Goal: Information Seeking & Learning: Check status

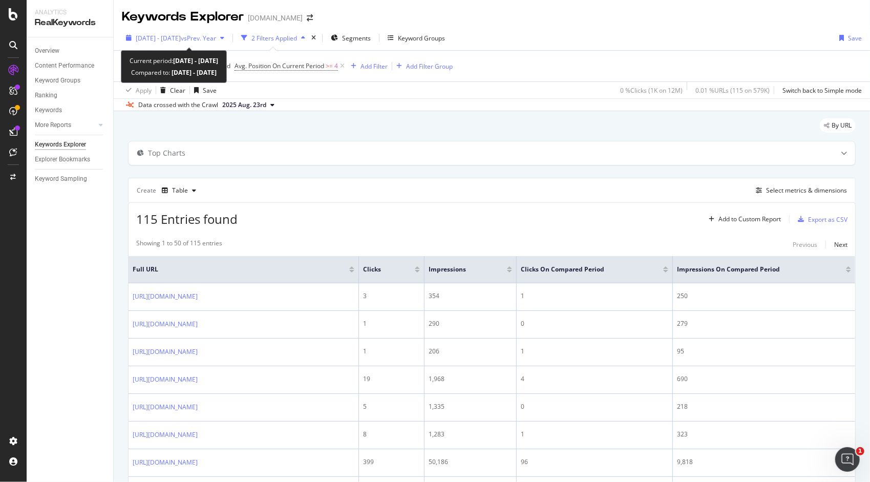
click at [211, 42] on div "[DATE] - [DATE] vs Prev. Year" at bounding box center [176, 38] width 80 height 9
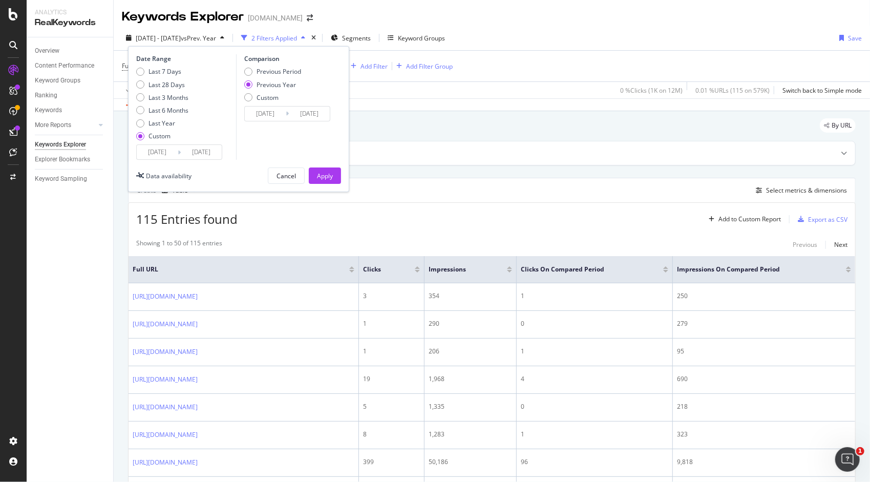
click at [168, 152] on input "[DATE]" at bounding box center [157, 152] width 41 height 14
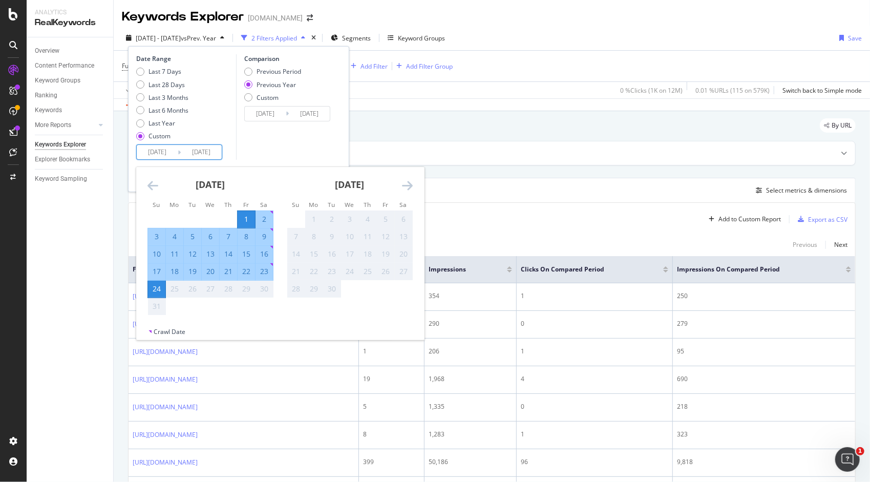
click at [157, 185] on icon "Move backward to switch to the previous month." at bounding box center [152, 185] width 11 height 12
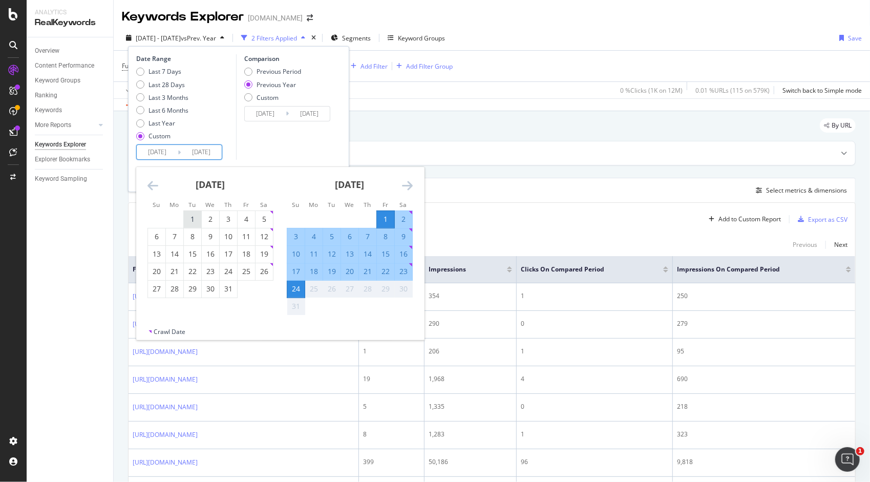
click at [192, 217] on div "1" at bounding box center [192, 219] width 17 height 10
type input "[DATE]"
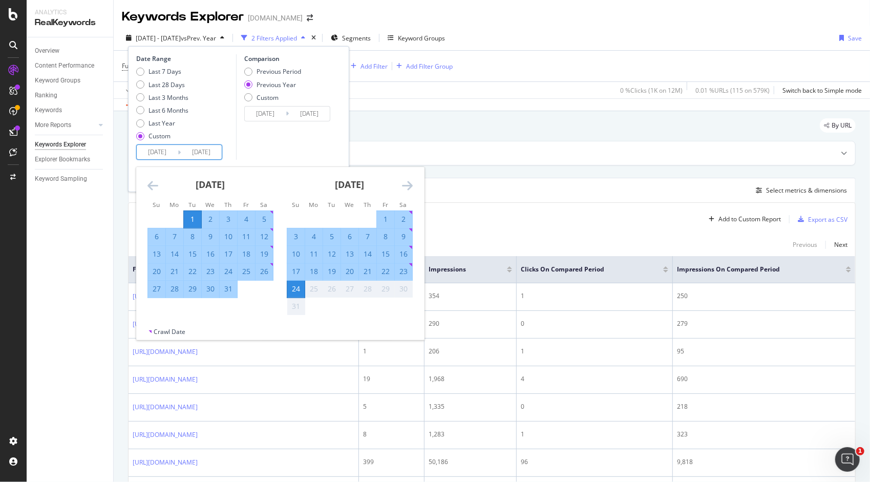
click at [229, 292] on div "31" at bounding box center [228, 289] width 17 height 10
type input "[DATE]"
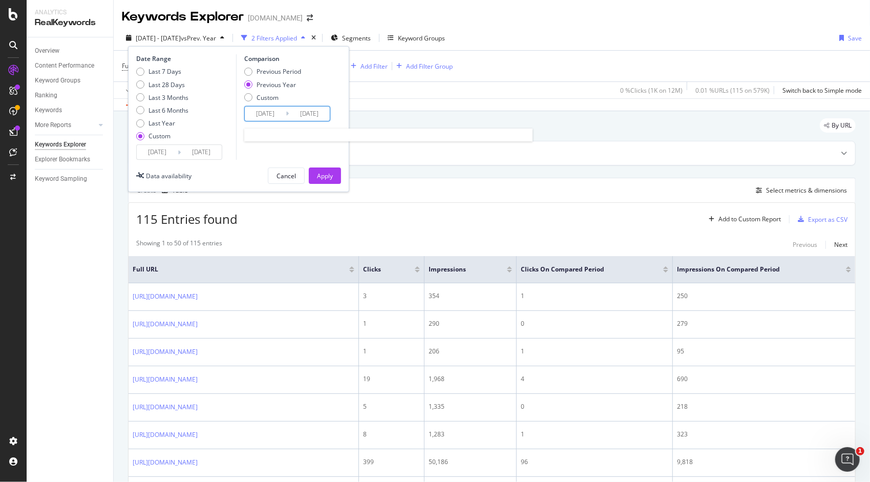
click at [263, 117] on input "[DATE]" at bounding box center [265, 113] width 41 height 14
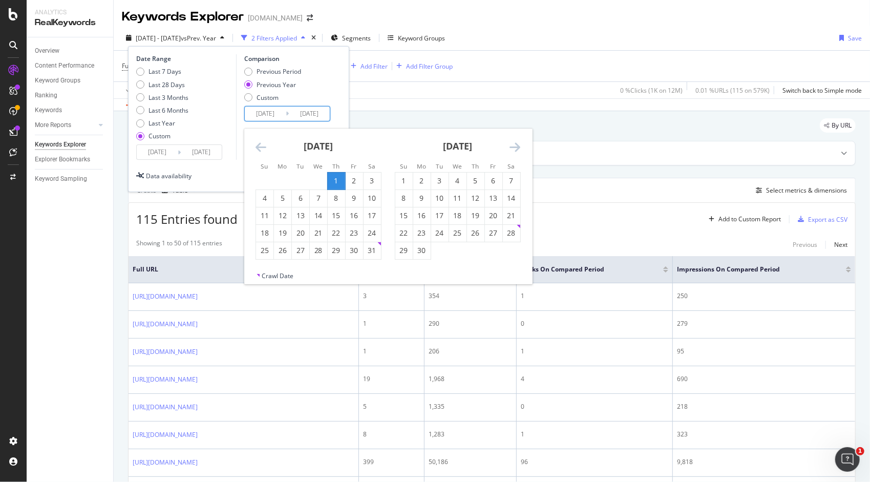
click at [260, 148] on icon "Move backward to switch to the previous month." at bounding box center [260, 147] width 11 height 12
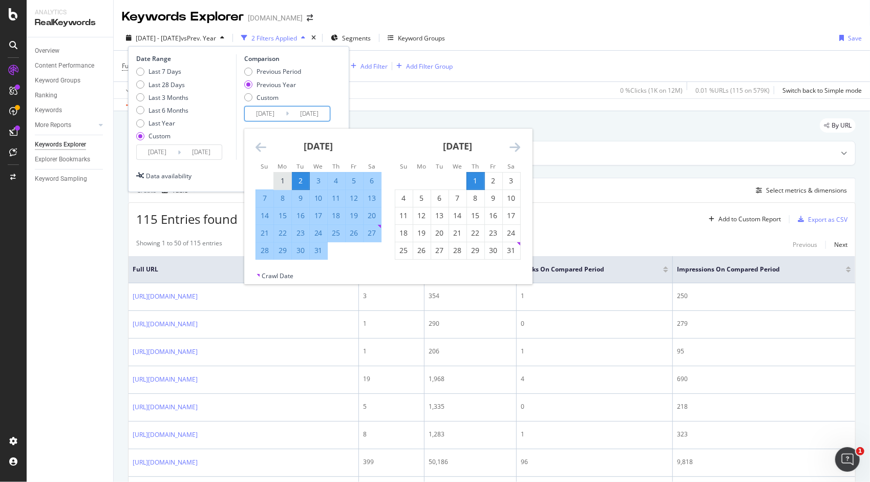
click at [283, 179] on div "1" at bounding box center [282, 181] width 17 height 10
type input "[DATE]"
click at [319, 248] on div "31" at bounding box center [318, 250] width 17 height 10
type input "[DATE]"
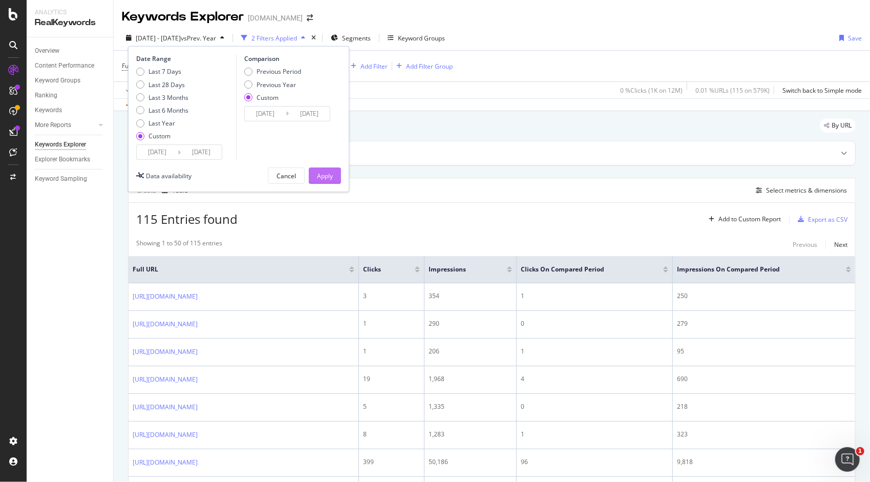
click at [316, 172] on button "Apply" at bounding box center [325, 175] width 32 height 16
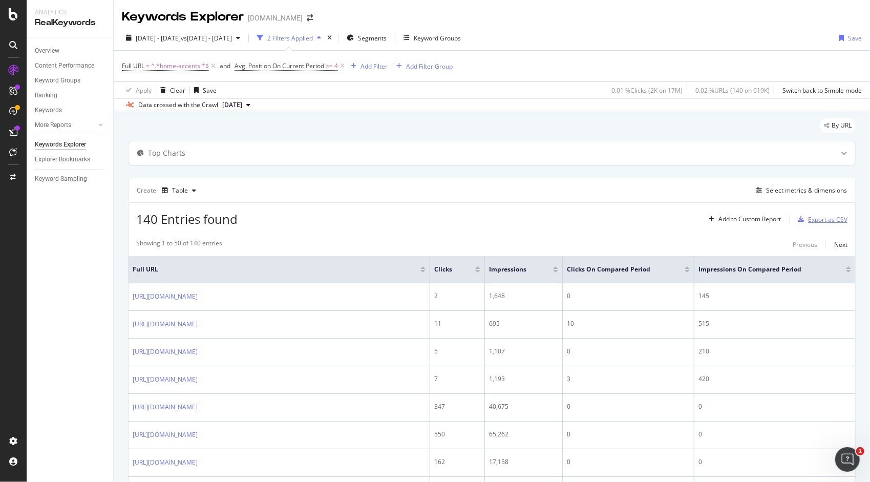
click at [808, 217] on div "Export as CSV" at bounding box center [827, 219] width 39 height 9
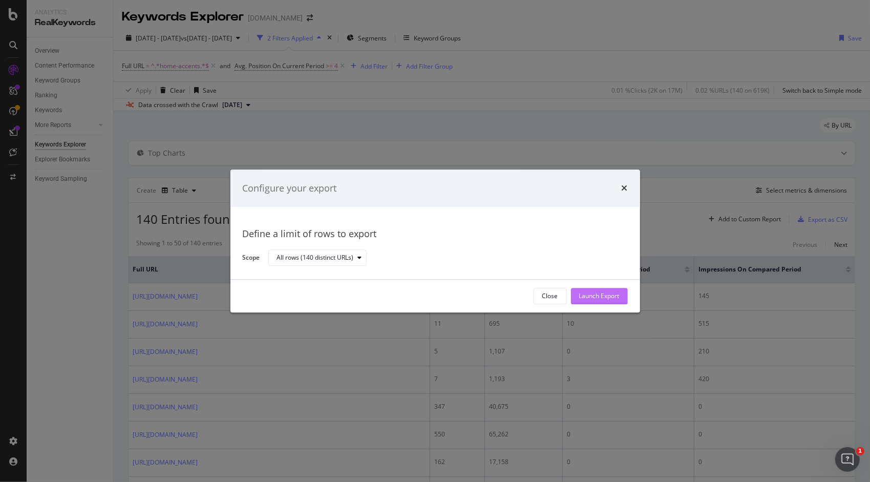
click at [585, 291] on div "Launch Export" at bounding box center [599, 295] width 40 height 15
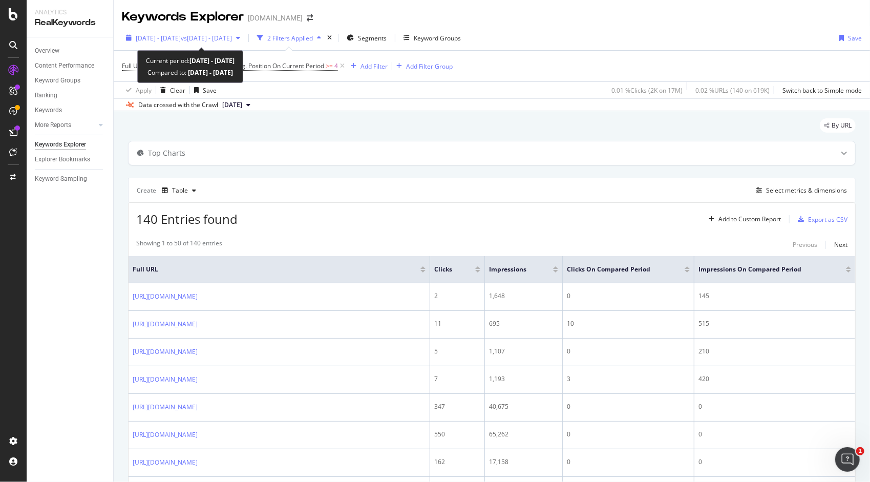
click at [232, 41] on span "vs [DATE] - [DATE]" at bounding box center [206, 38] width 51 height 9
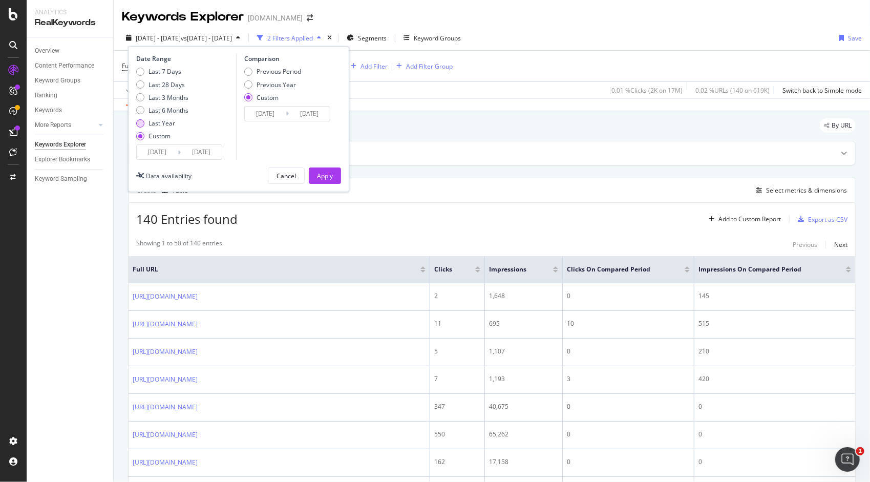
click at [142, 123] on div "Last Year" at bounding box center [140, 123] width 8 height 8
type input "[DATE]"
click at [141, 136] on div "Custom" at bounding box center [140, 136] width 8 height 8
type input "[DATE]"
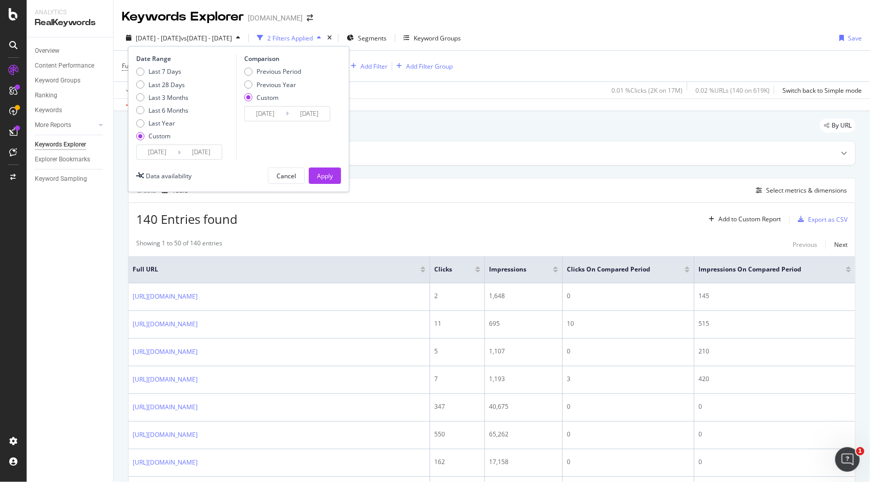
click at [185, 154] on input "[DATE]" at bounding box center [201, 152] width 41 height 14
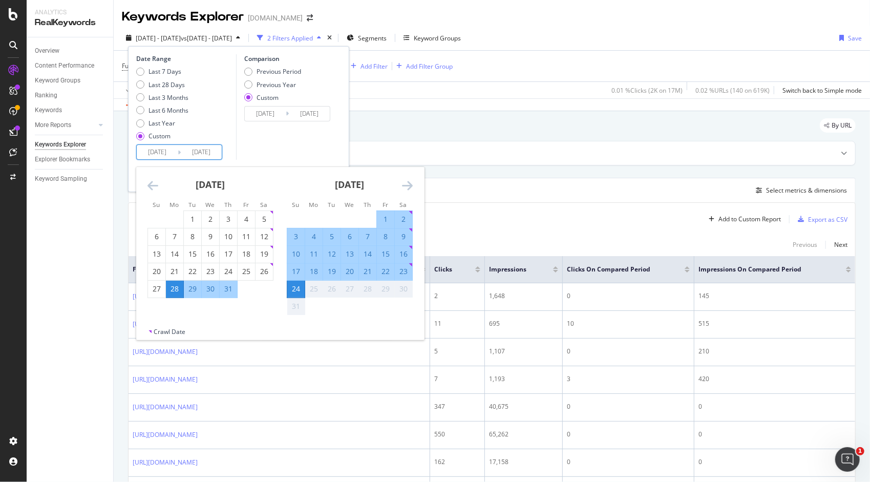
click at [280, 142] on div "Comparison Previous Period Previous Year Custom [DATE] Navigate forward to inte…" at bounding box center [284, 106] width 97 height 105
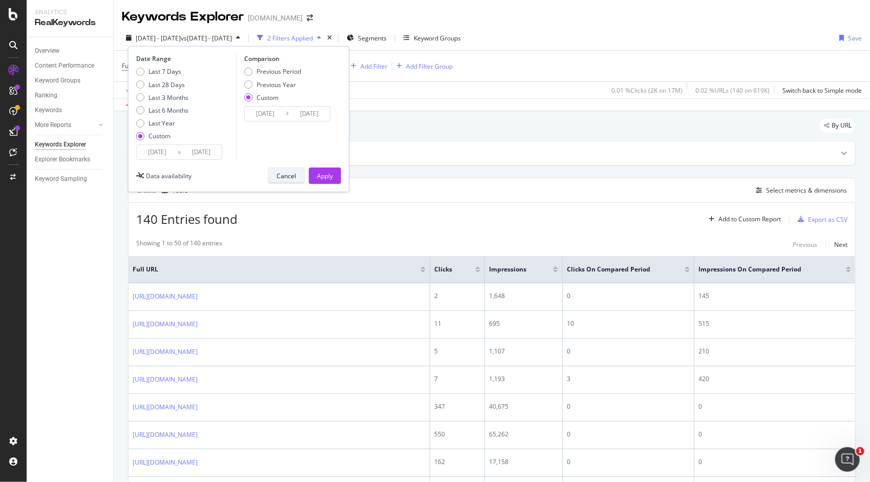
click at [300, 172] on button "Cancel" at bounding box center [286, 175] width 37 height 16
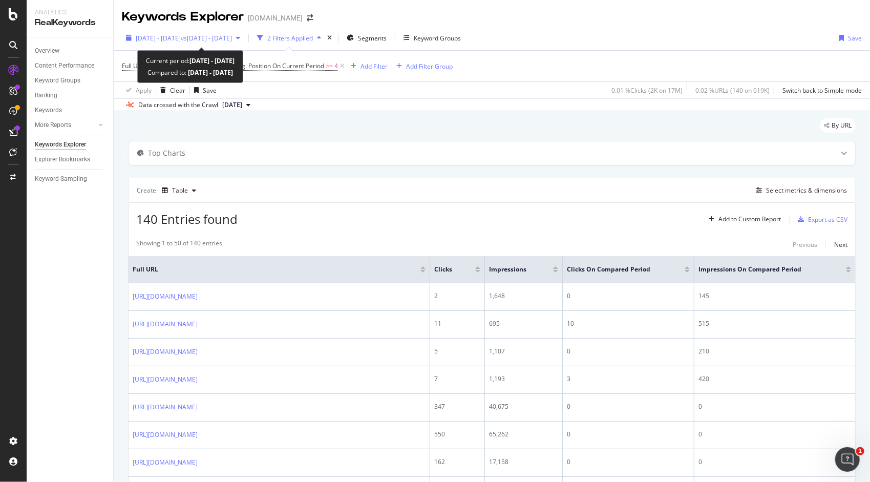
click at [244, 42] on div "[DATE] - [DATE] vs [DATE] - [DATE]" at bounding box center [183, 37] width 122 height 15
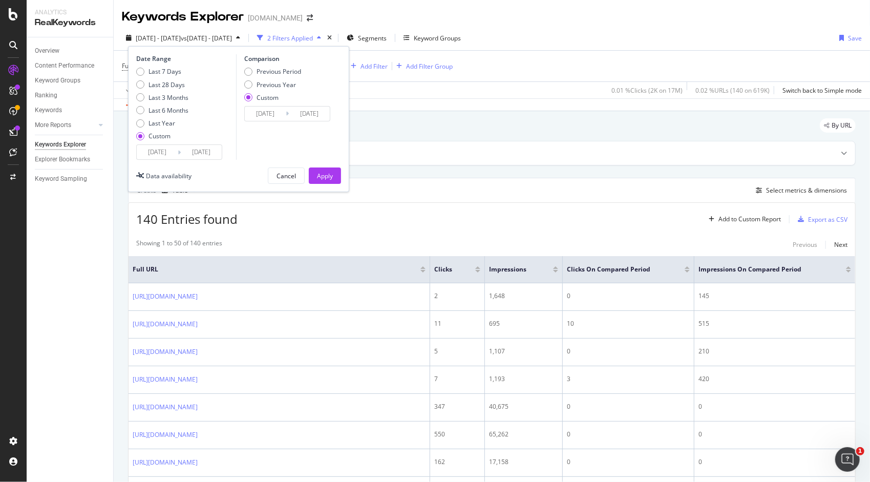
click at [252, 97] on div "Custom" at bounding box center [272, 97] width 57 height 9
click at [249, 97] on div "Custom" at bounding box center [248, 97] width 8 height 8
click at [139, 136] on div "Custom" at bounding box center [140, 136] width 8 height 8
click at [141, 119] on div "Last Year" at bounding box center [162, 123] width 52 height 9
click at [173, 150] on input "[DATE]" at bounding box center [157, 152] width 41 height 14
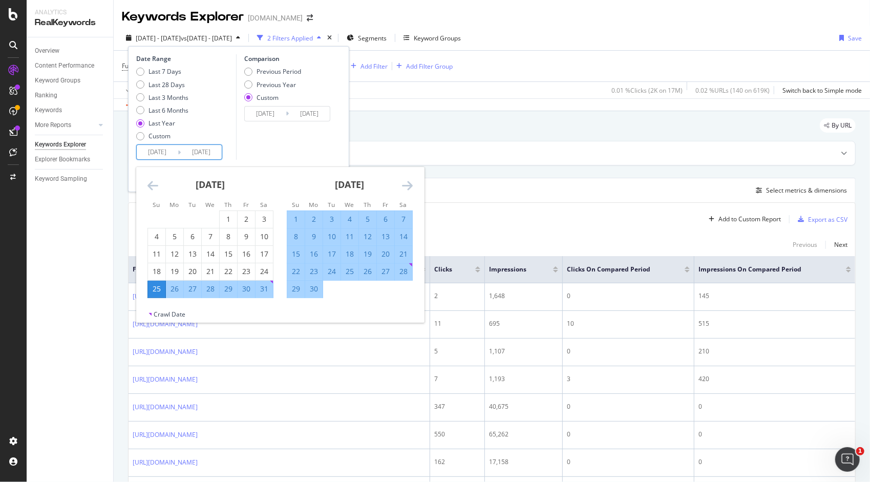
click at [145, 182] on div "[DATE] 1 2 3 4 5 6 7 8 9 10 11 12 13 14 15 16 17 18 19 20 21 22 23 24 25 26 27 …" at bounding box center [210, 232] width 139 height 131
click at [153, 184] on icon "Move backward to switch to the previous month." at bounding box center [152, 185] width 11 height 12
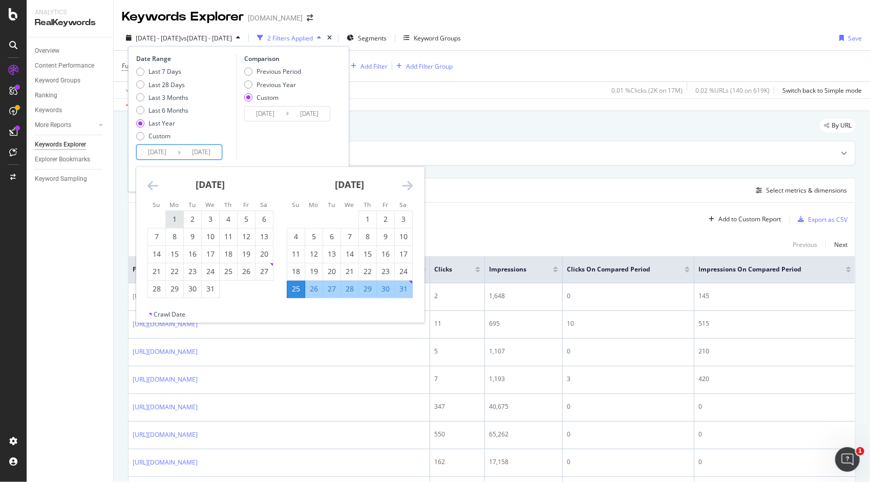
click at [178, 220] on div "1" at bounding box center [174, 219] width 17 height 10
type input "[DATE]"
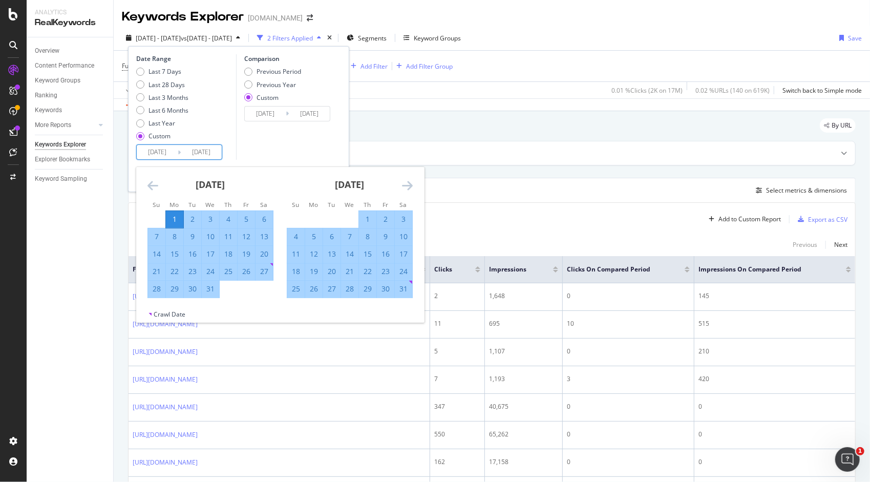
click at [213, 287] on div "31" at bounding box center [210, 289] width 17 height 10
type input "[DATE]"
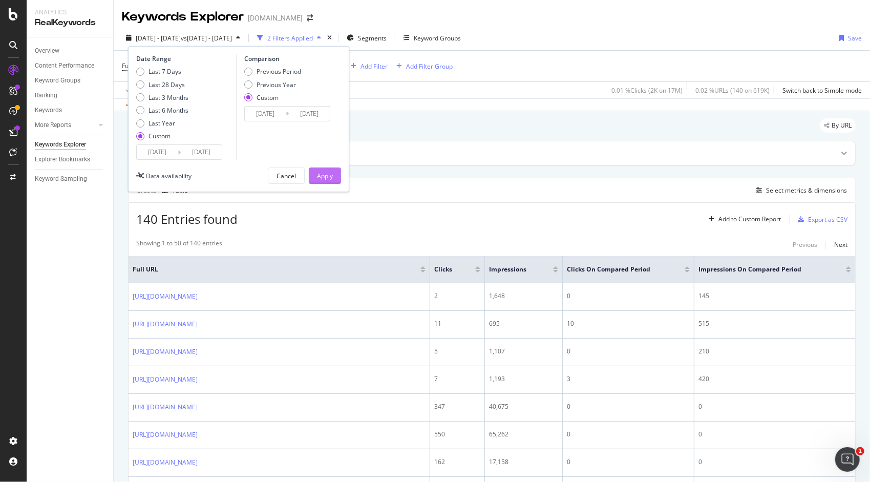
click at [327, 177] on div "Apply" at bounding box center [325, 175] width 16 height 9
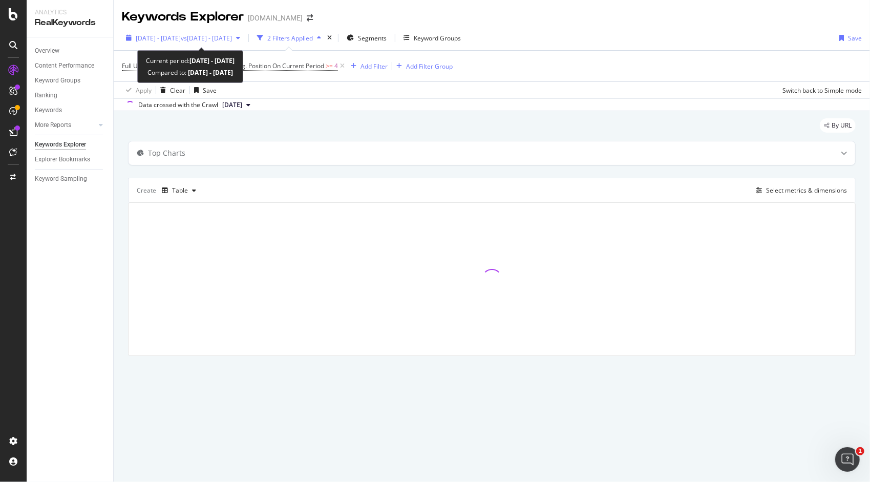
click at [244, 43] on div "[DATE] - [DATE] vs [DATE] - [DATE]" at bounding box center [183, 37] width 122 height 15
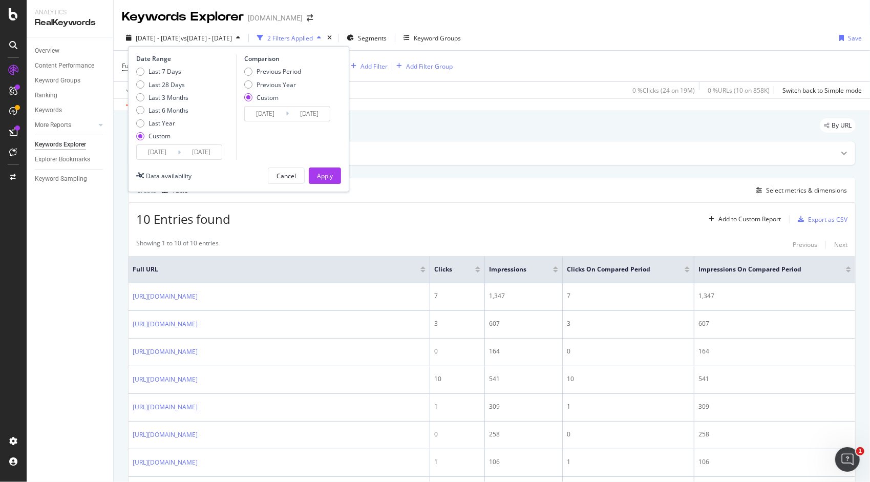
click at [313, 40] on div "2 Filters Applied" at bounding box center [290, 38] width 46 height 9
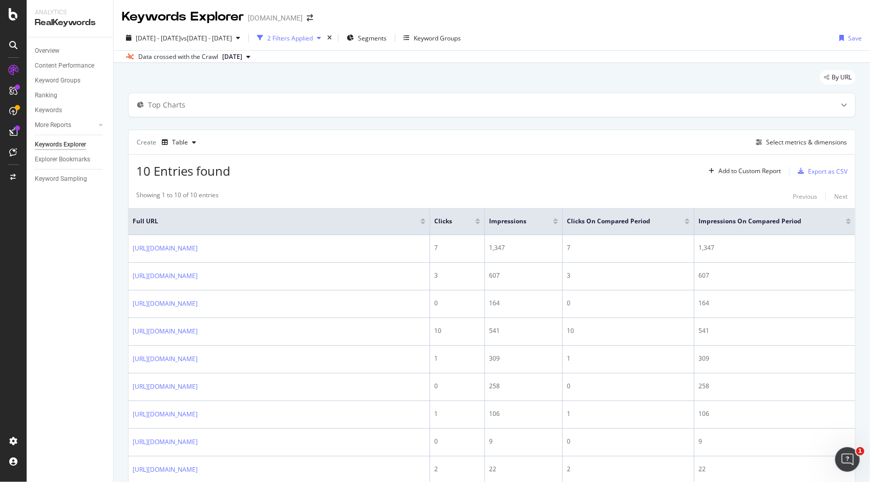
click at [313, 40] on div "2 Filters Applied" at bounding box center [290, 38] width 46 height 9
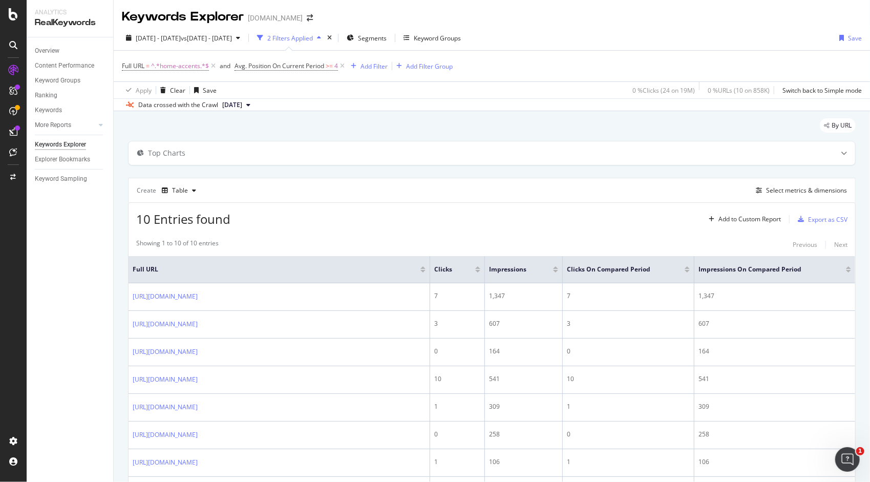
click at [321, 39] on icon "button" at bounding box center [319, 38] width 4 height 6
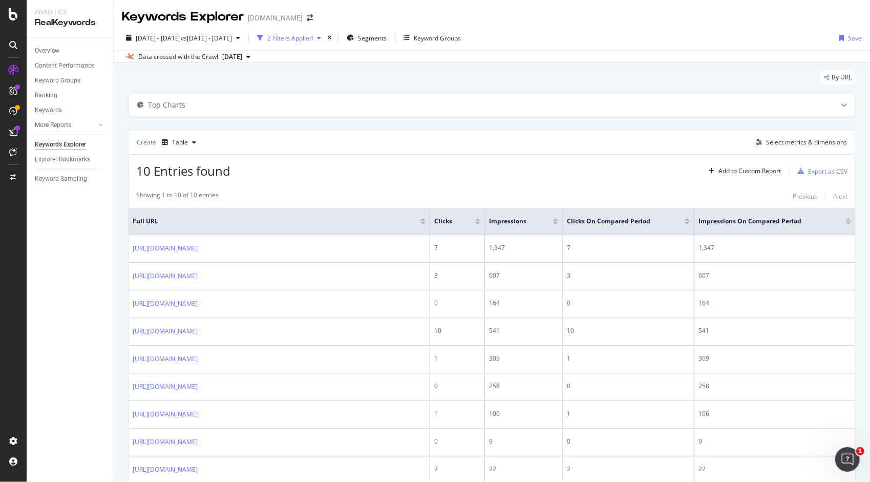
click at [321, 39] on icon "button" at bounding box center [319, 38] width 4 height 6
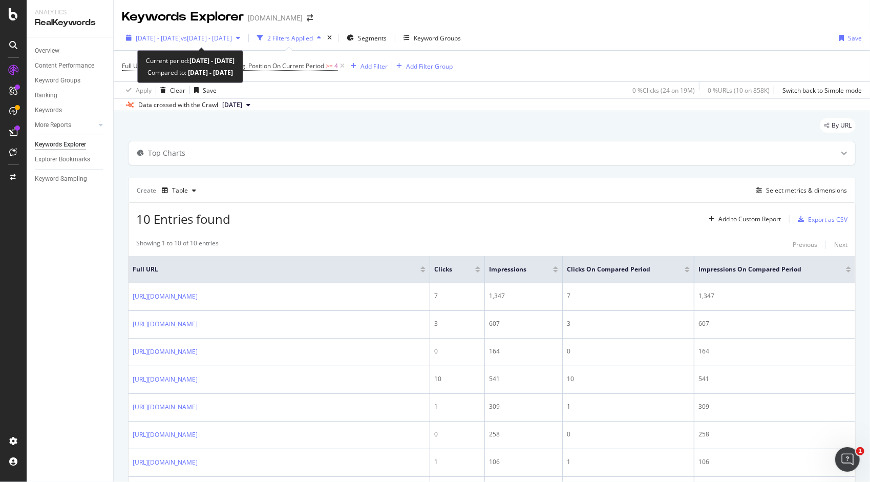
click at [162, 36] on span "[DATE] - [DATE]" at bounding box center [158, 38] width 45 height 9
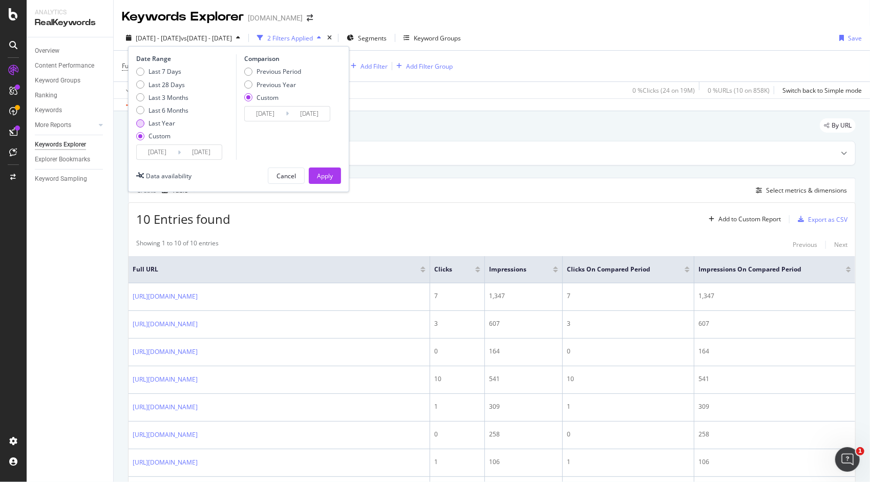
click at [140, 124] on div "Last Year" at bounding box center [140, 123] width 8 height 8
type input "[DATE]"
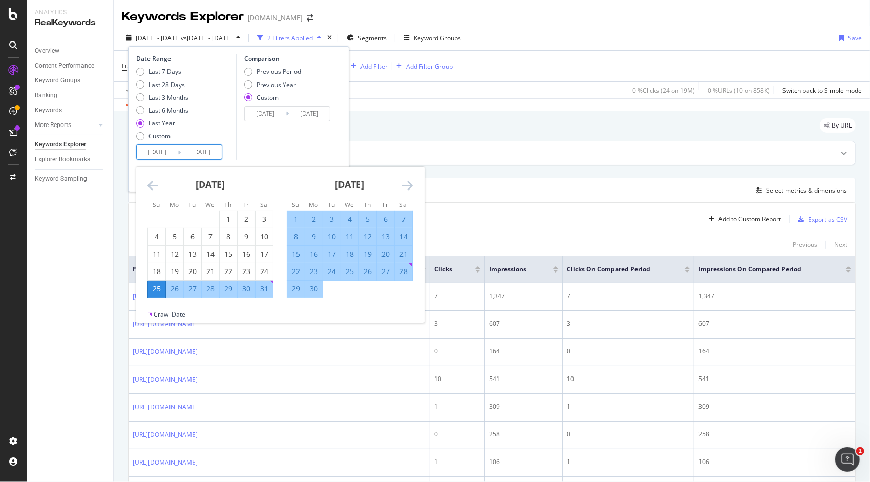
click at [167, 150] on input "[DATE]" at bounding box center [157, 152] width 41 height 14
click at [155, 185] on icon "Move backward to switch to the previous month." at bounding box center [152, 185] width 11 height 12
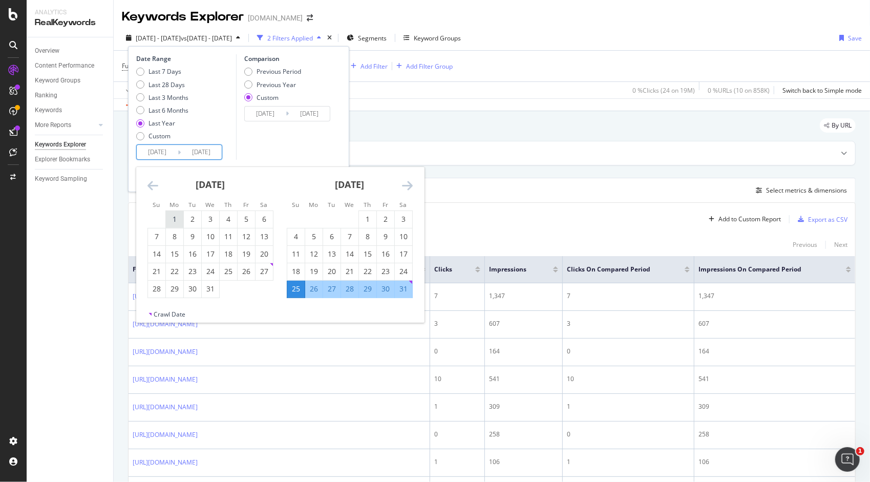
click at [171, 219] on div "1" at bounding box center [174, 219] width 17 height 10
type input "[DATE]"
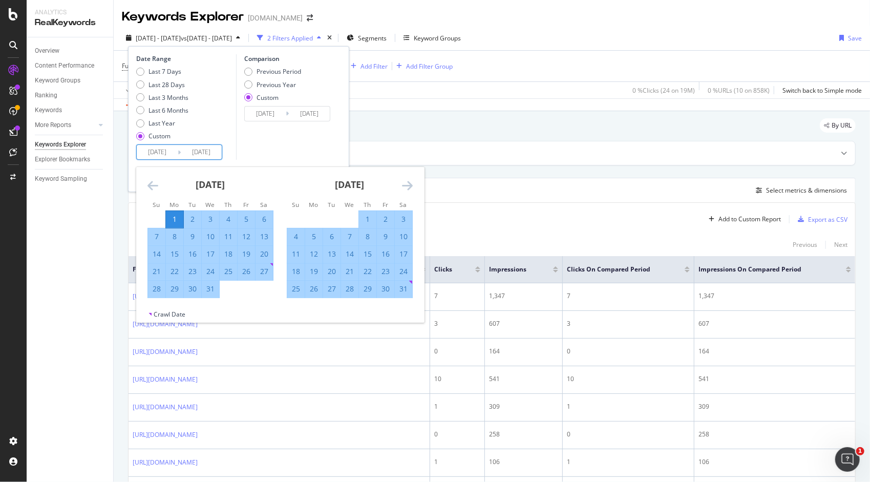
click at [210, 289] on div "31" at bounding box center [210, 289] width 17 height 10
type input "[DATE]"
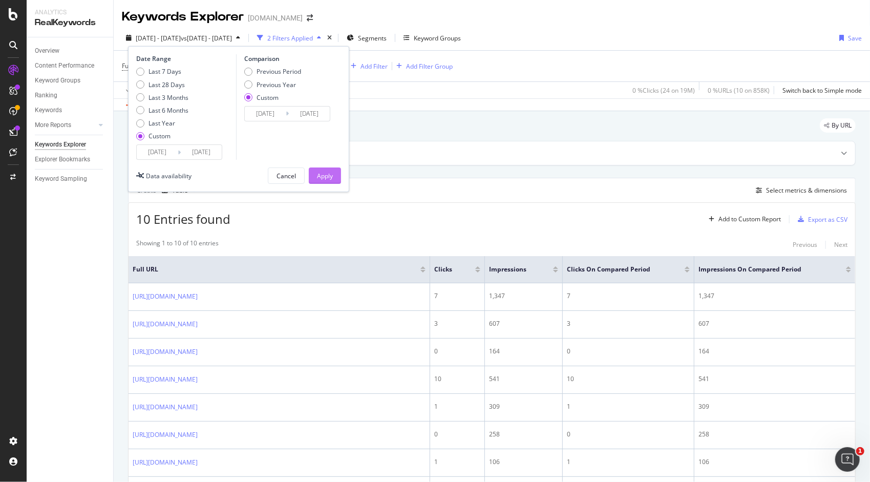
click at [333, 173] on button "Apply" at bounding box center [325, 175] width 32 height 16
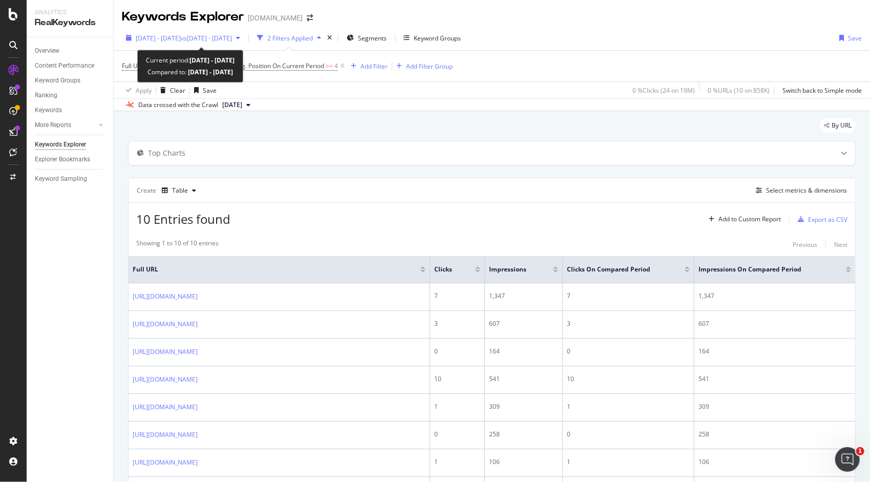
click at [232, 40] on span "vs [DATE] - [DATE]" at bounding box center [206, 38] width 51 height 9
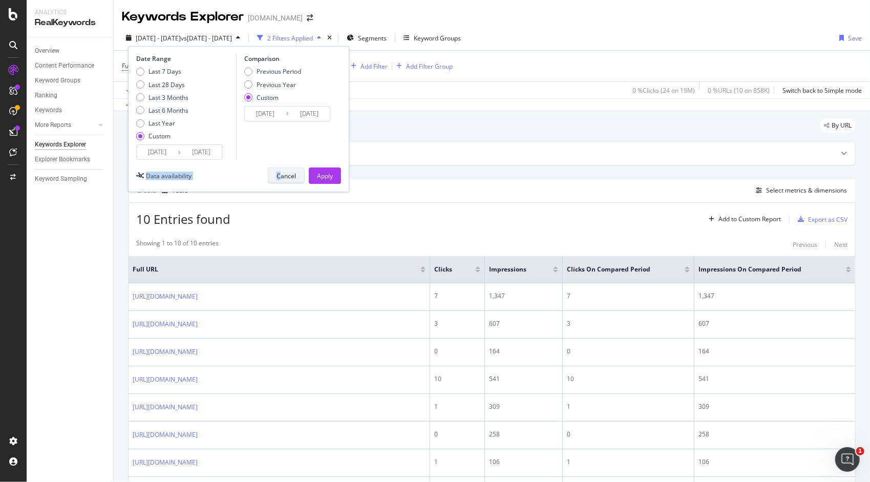
drag, startPoint x: 283, startPoint y: 156, endPoint x: 279, endPoint y: 171, distance: 15.7
click at [279, 171] on div "Date Range Last 7 Days Last 28 Days Last 3 Months Last 6 Months Last Year Custo…" at bounding box center [238, 119] width 221 height 146
click at [283, 172] on div "Cancel" at bounding box center [285, 175] width 19 height 9
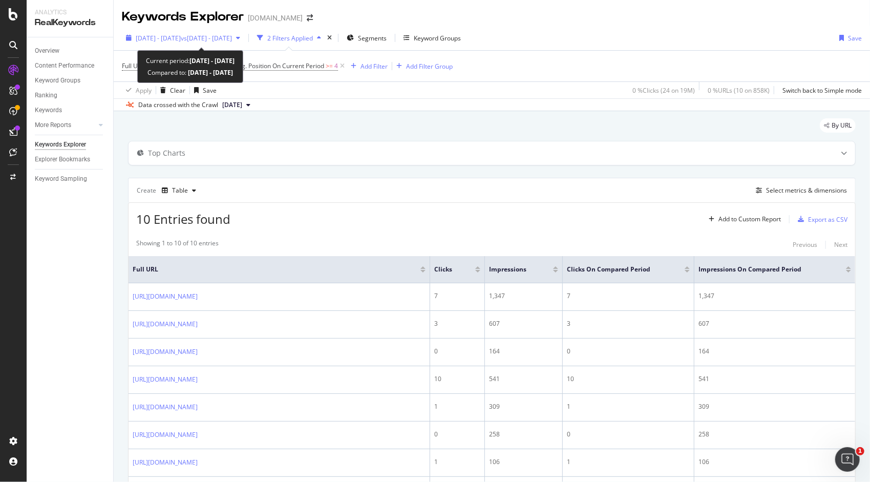
click at [232, 40] on span "vs [DATE] - [DATE]" at bounding box center [206, 38] width 51 height 9
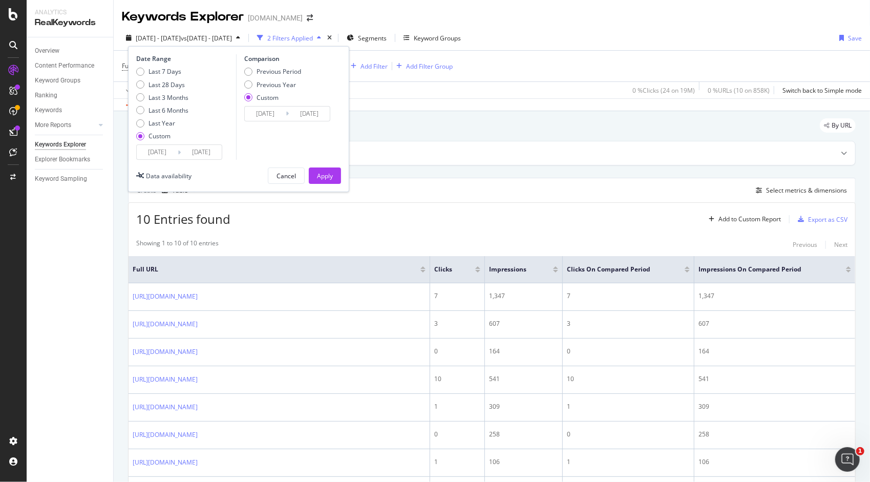
click at [232, 40] on span "vs [DATE] - [DATE]" at bounding box center [206, 38] width 51 height 9
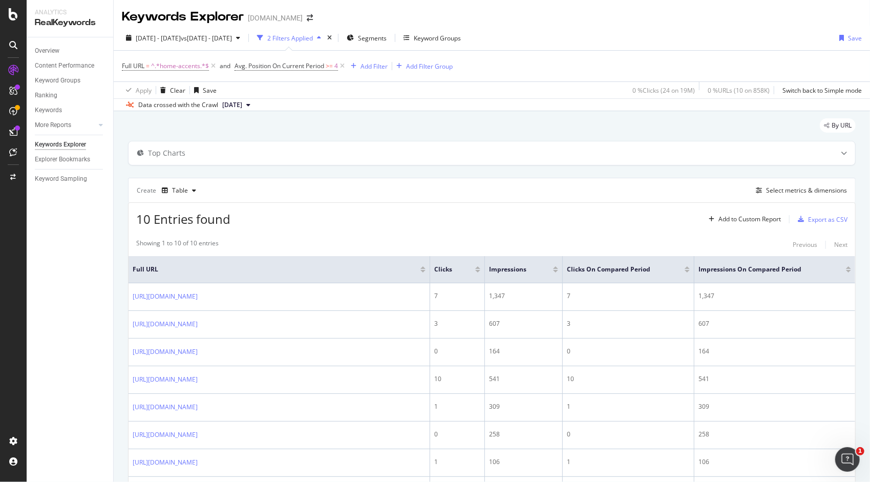
click at [814, 74] on div "Full URL = ^.*home-accents.*$ and Avg. Position On Current Period >= 4 Add Filt…" at bounding box center [492, 66] width 740 height 31
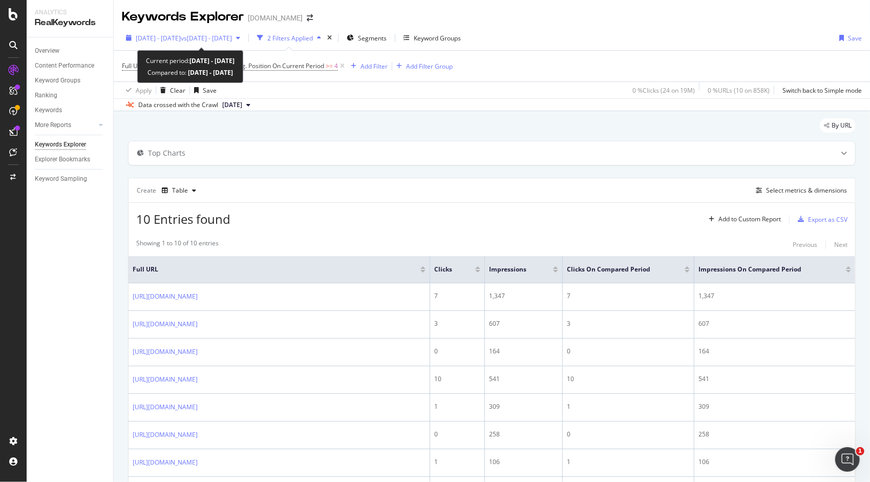
click at [181, 41] on span "[DATE] - [DATE]" at bounding box center [158, 38] width 45 height 9
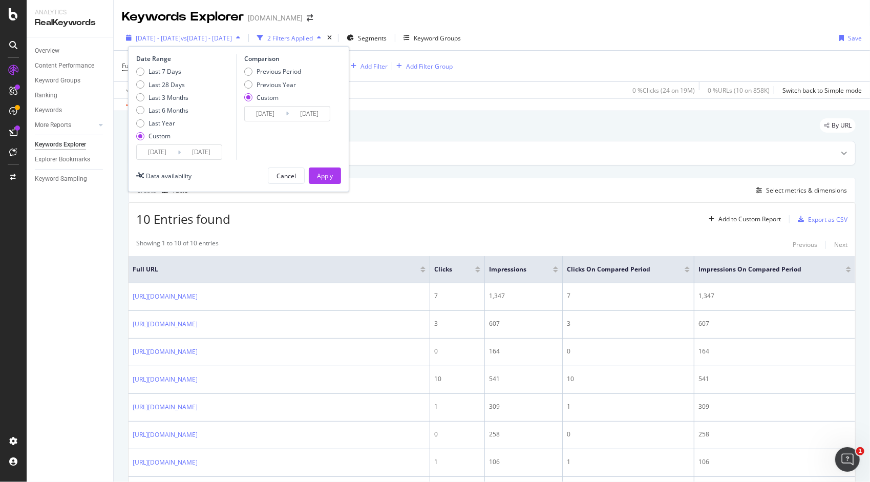
click at [214, 40] on span "vs [DATE] - [DATE]" at bounding box center [206, 38] width 51 height 9
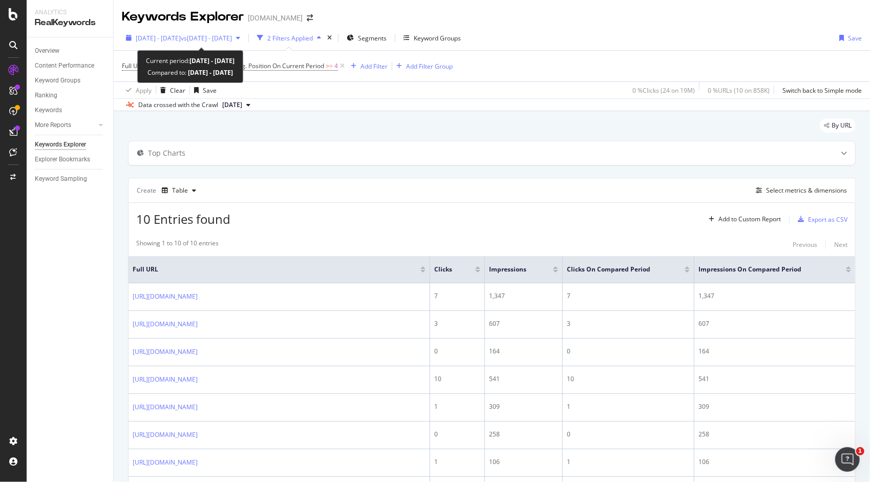
click at [232, 42] on div "[DATE] - [DATE] vs [DATE] - [DATE]" at bounding box center [184, 38] width 96 height 9
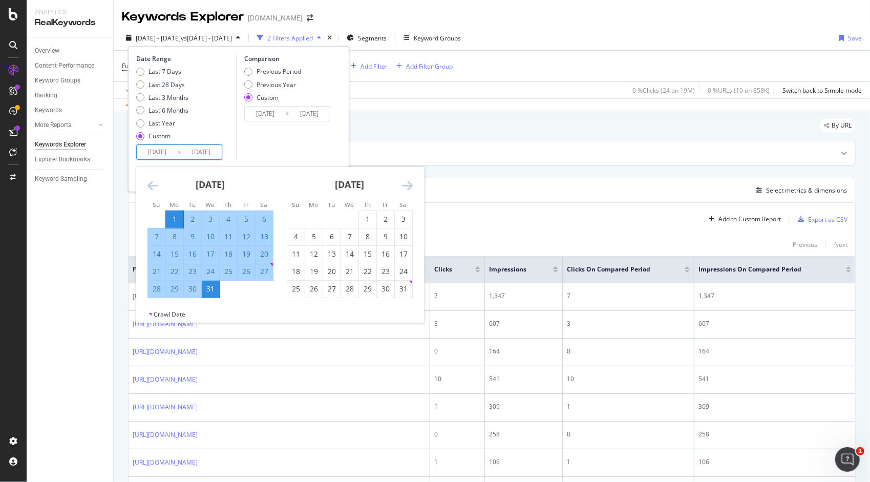
click at [168, 153] on input "[DATE]" at bounding box center [157, 152] width 41 height 14
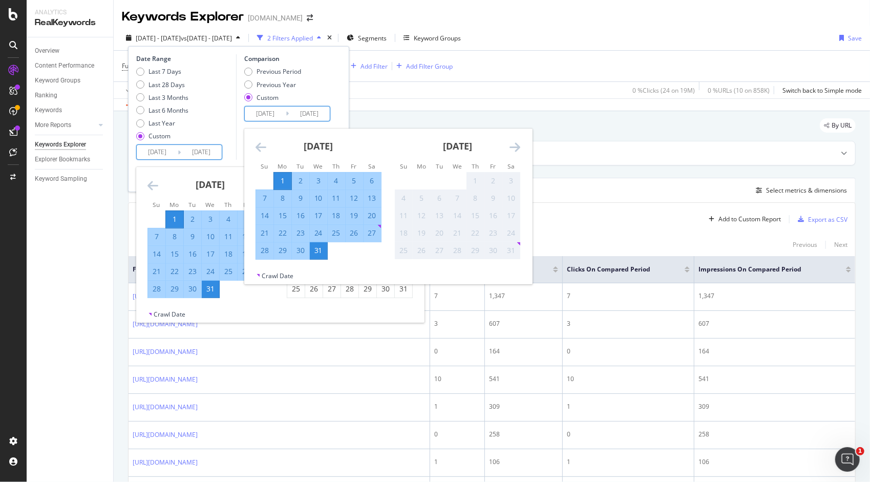
click at [262, 115] on input "[DATE]" at bounding box center [265, 113] width 41 height 14
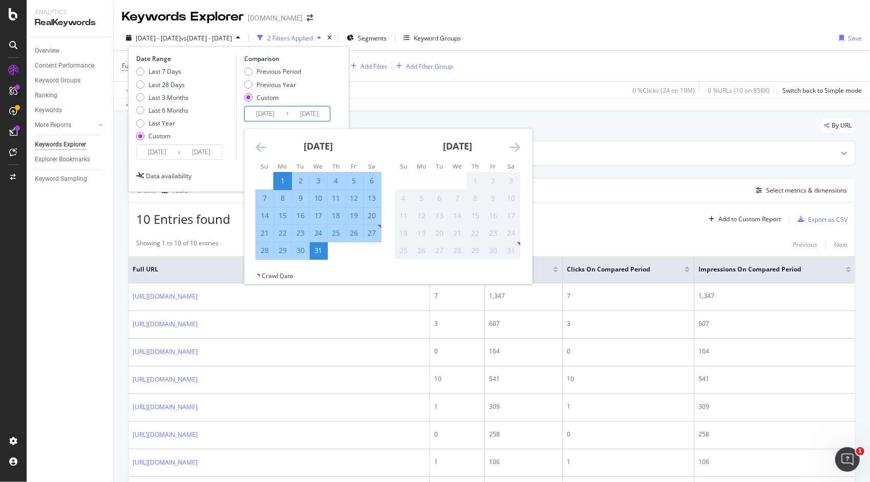
click at [204, 134] on div "Last 7 Days Last 28 Days Last 3 Months Last 6 Months Last Year Custom" at bounding box center [184, 105] width 97 height 77
click at [255, 114] on input "[DATE]" at bounding box center [265, 113] width 41 height 14
click at [171, 154] on input "[DATE]" at bounding box center [157, 152] width 41 height 14
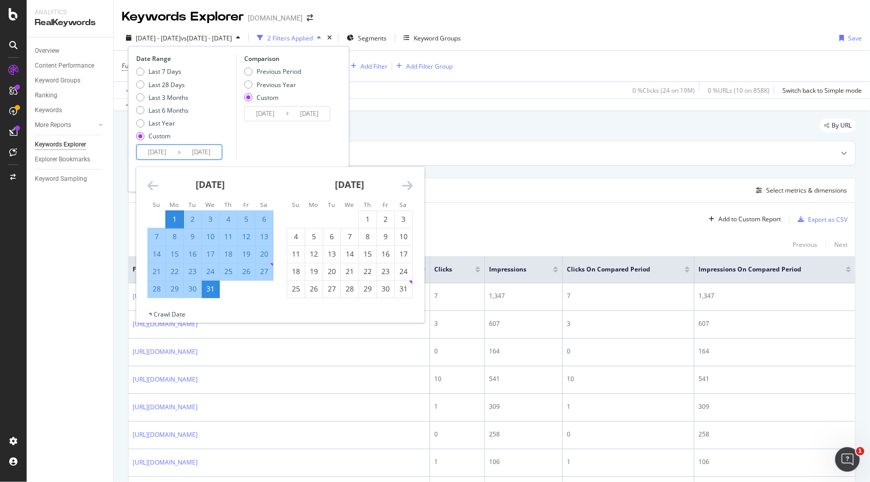
click at [154, 183] on icon "Move backward to switch to the previous month." at bounding box center [152, 185] width 11 height 12
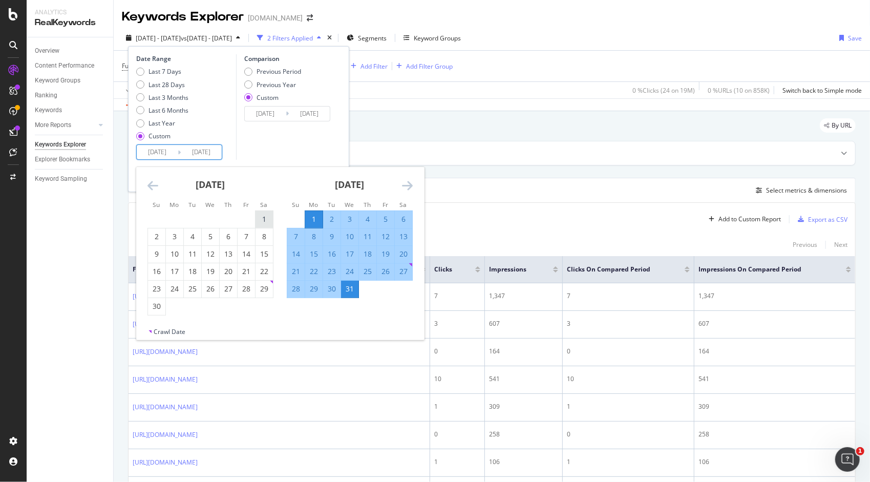
click at [263, 219] on div "1" at bounding box center [263, 219] width 17 height 10
type input "[DATE]"
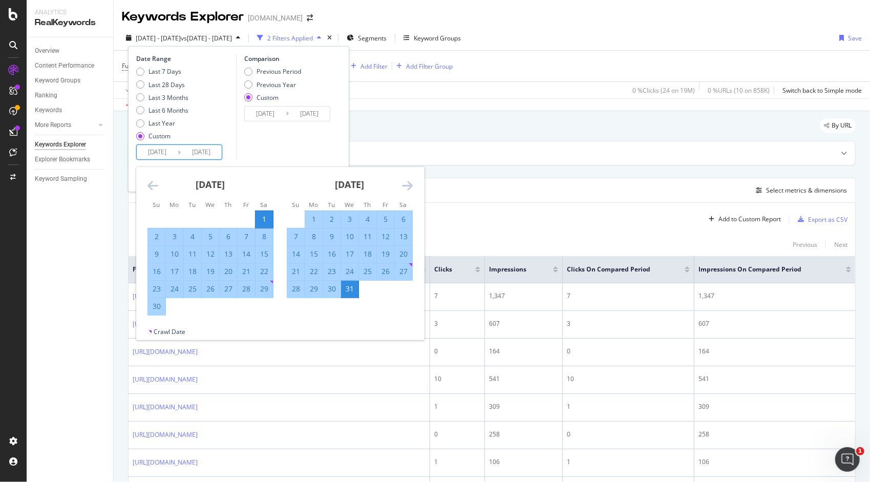
click at [150, 305] on div "30" at bounding box center [156, 306] width 17 height 10
type input "[DATE]"
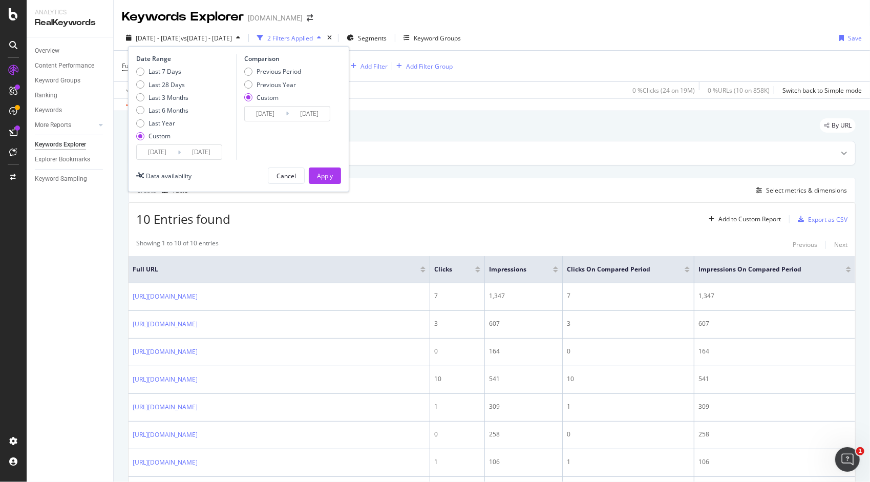
click at [259, 115] on input "[DATE]" at bounding box center [265, 113] width 41 height 14
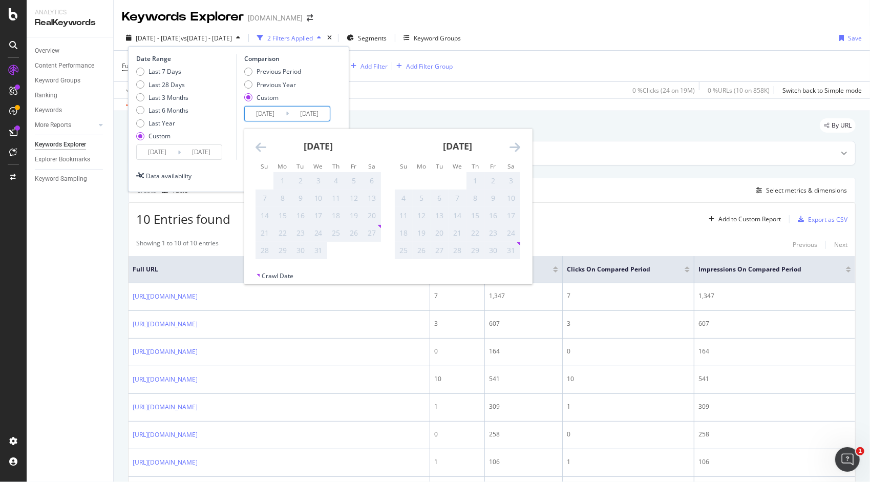
click at [323, 93] on div "Previous Period Previous Year Custom" at bounding box center [288, 86] width 89 height 38
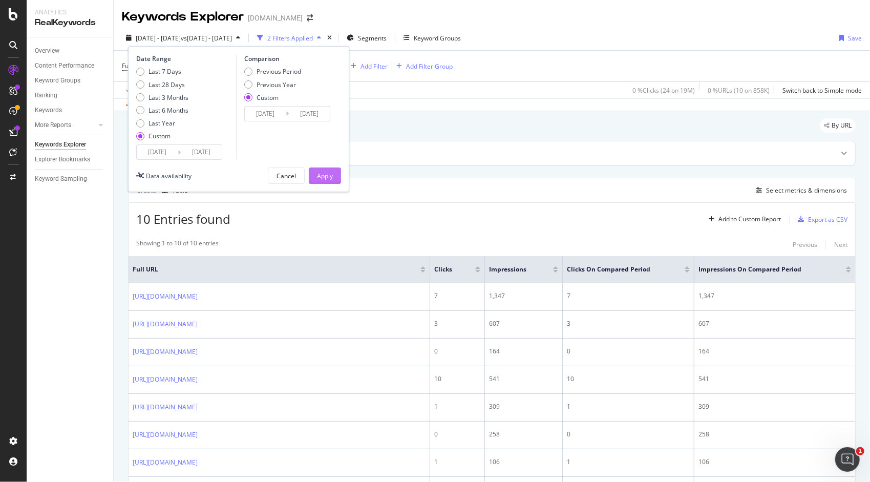
click at [329, 172] on div "Apply" at bounding box center [325, 175] width 16 height 9
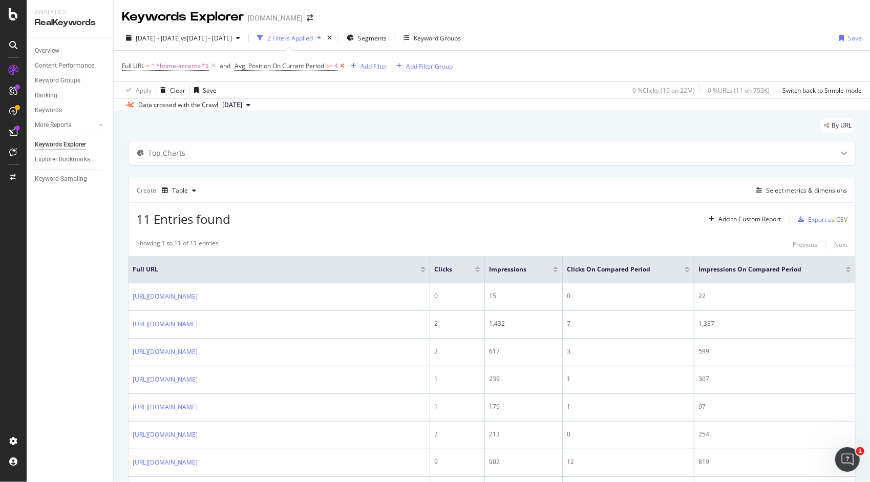
click at [345, 63] on icon at bounding box center [342, 66] width 9 height 10
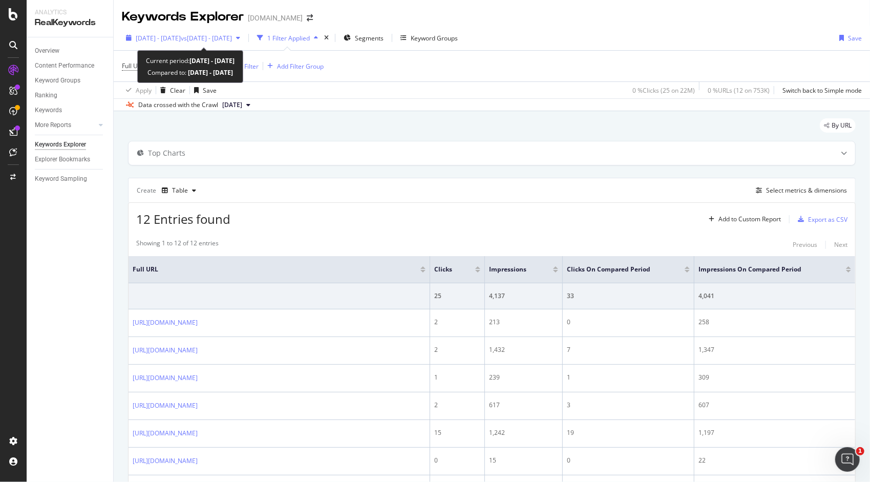
click at [181, 39] on span "[DATE] - [DATE]" at bounding box center [158, 38] width 45 height 9
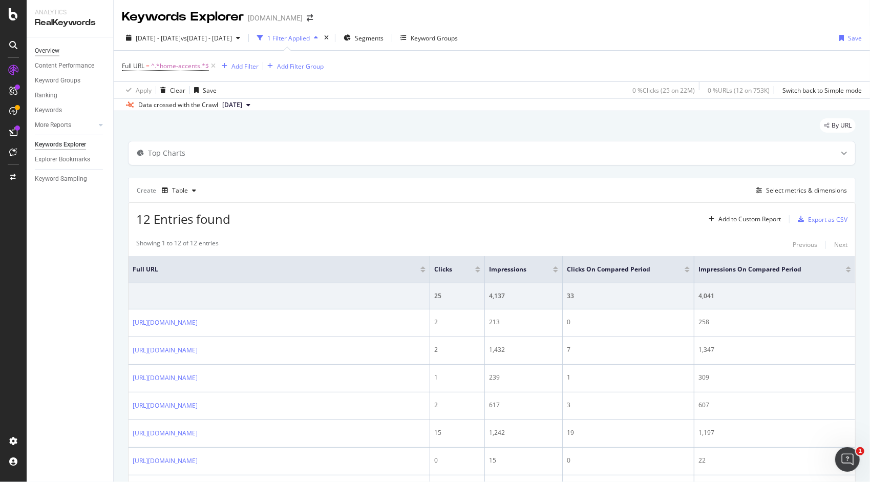
click at [55, 50] on div "Overview" at bounding box center [47, 51] width 25 height 11
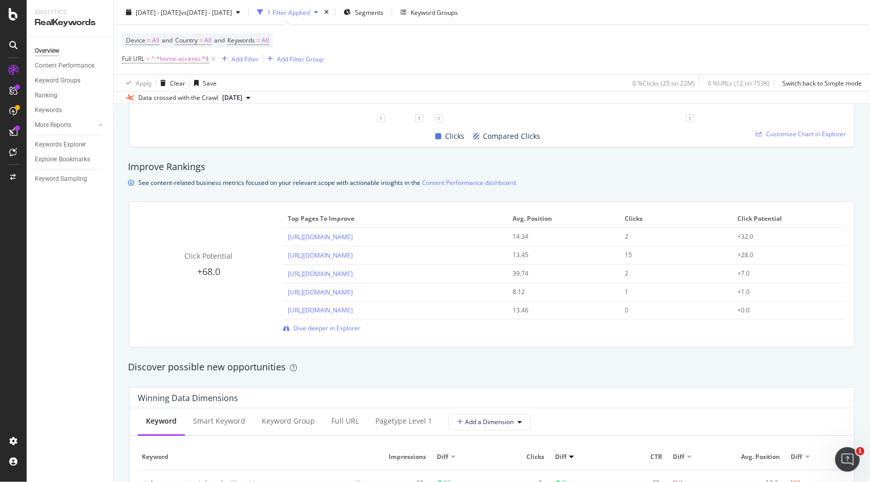
scroll to position [643, 0]
click at [305, 329] on span "Dive deeper in Explorer" at bounding box center [327, 327] width 67 height 9
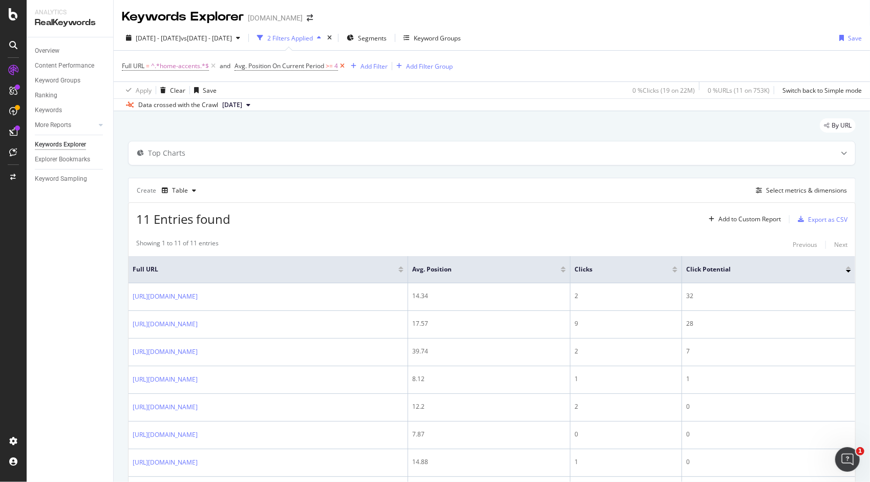
click at [343, 68] on icon at bounding box center [342, 66] width 9 height 10
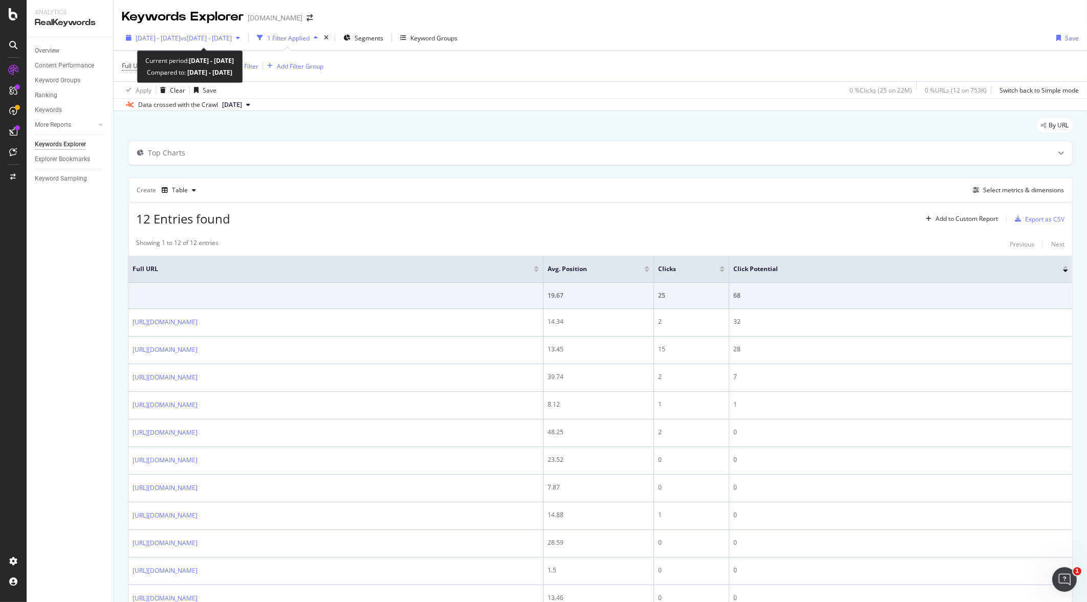
click at [232, 36] on span "vs [DATE] - [DATE]" at bounding box center [206, 38] width 51 height 9
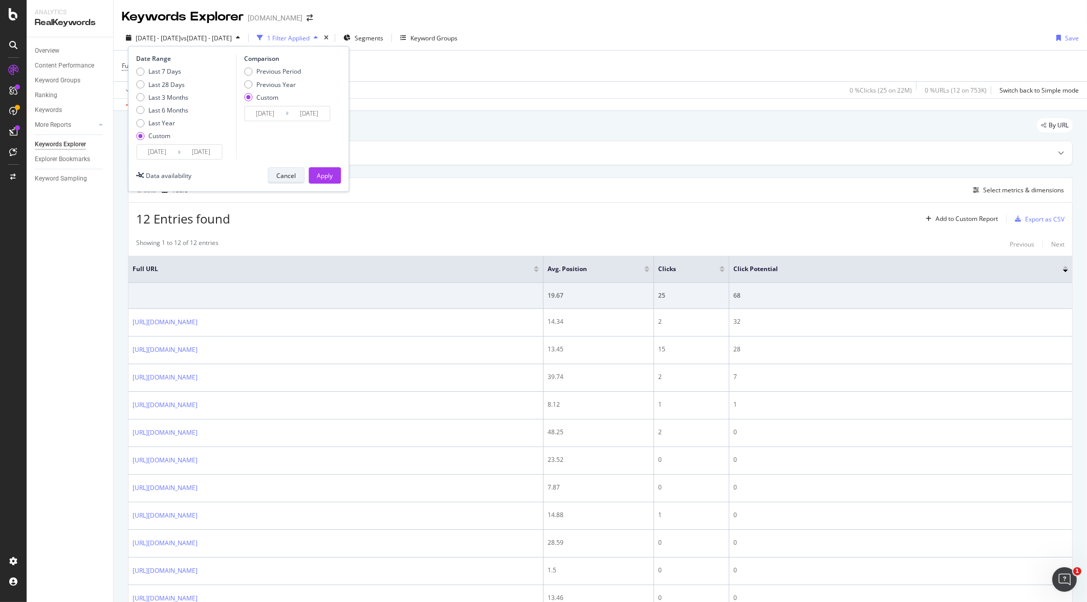
click at [290, 180] on div "Cancel" at bounding box center [285, 175] width 19 height 14
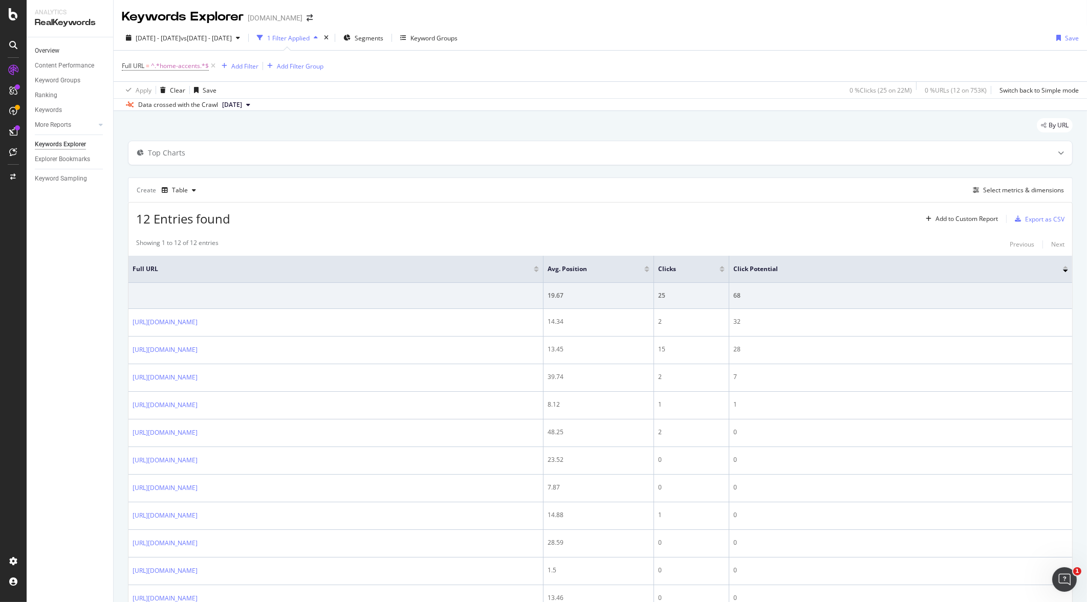
click at [83, 53] on link "Overview" at bounding box center [70, 51] width 71 height 11
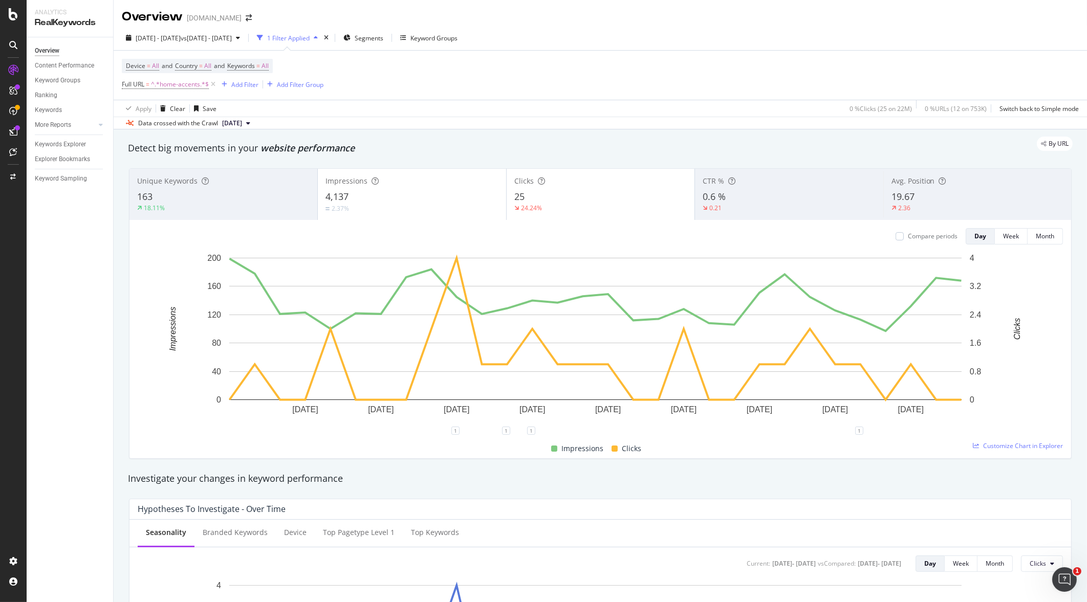
click at [219, 19] on div "[DOMAIN_NAME]" at bounding box center [214, 18] width 55 height 10
click at [181, 35] on span "[DATE] - [DATE]" at bounding box center [158, 38] width 45 height 9
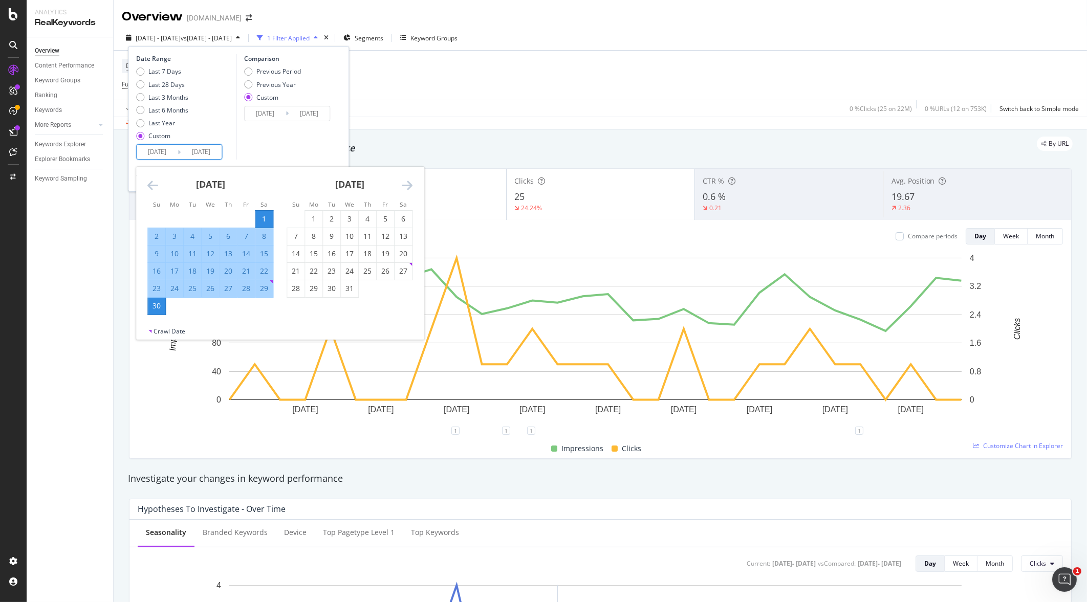
click at [161, 152] on input "[DATE]" at bounding box center [157, 152] width 41 height 14
click at [405, 183] on icon "Move forward to switch to the next month." at bounding box center [407, 185] width 11 height 12
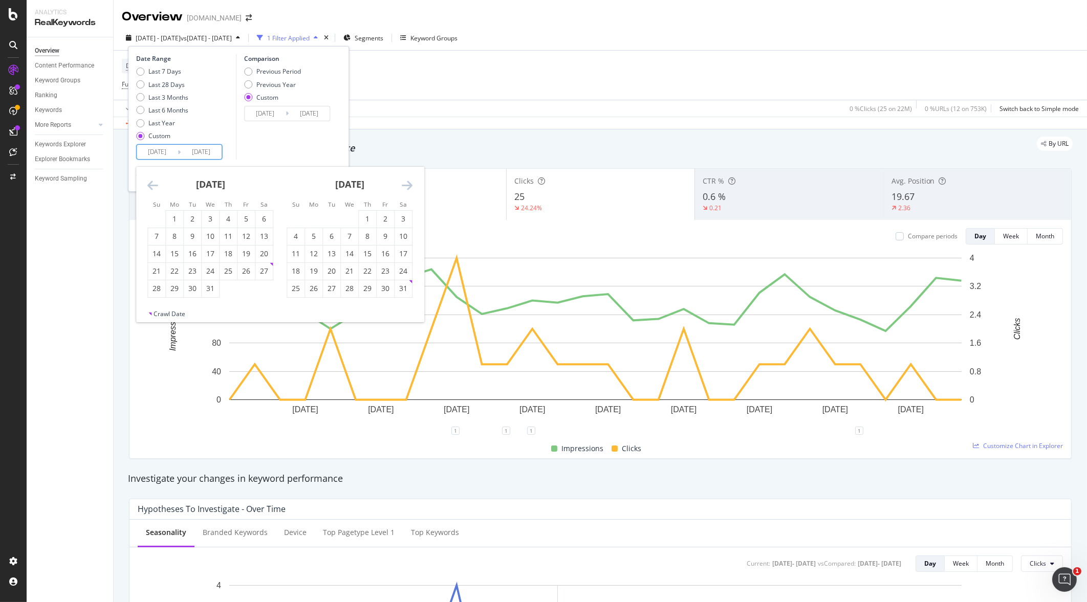
click at [405, 183] on icon "Move forward to switch to the next month." at bounding box center [407, 185] width 11 height 12
click at [364, 186] on strong "[DATE]" at bounding box center [349, 184] width 29 height 12
click at [409, 185] on icon "Move forward to switch to the next month." at bounding box center [407, 185] width 11 height 12
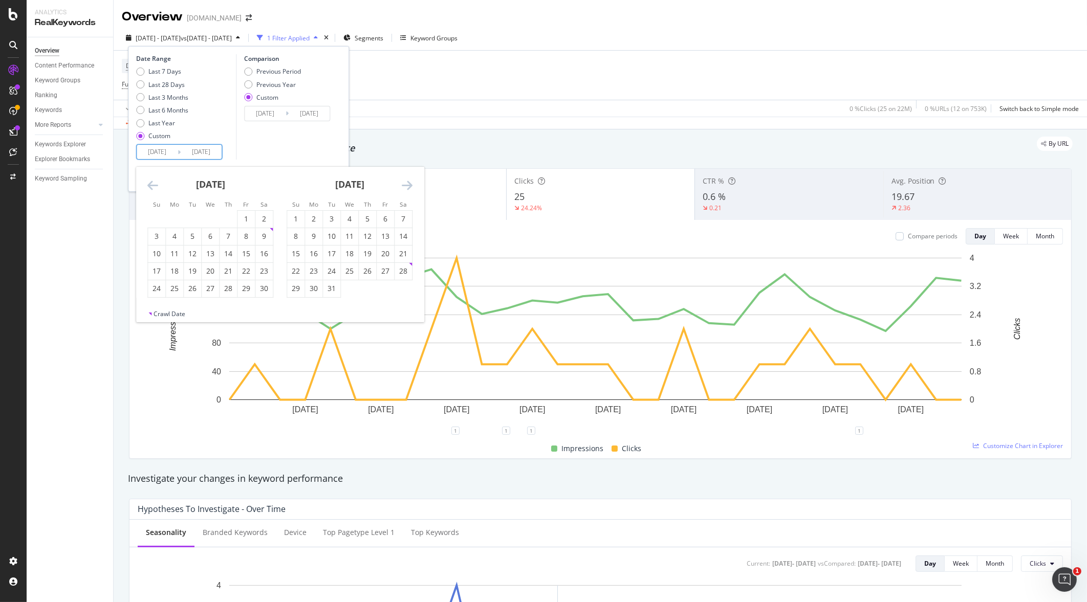
click at [409, 185] on icon "Move forward to switch to the next month." at bounding box center [407, 185] width 11 height 12
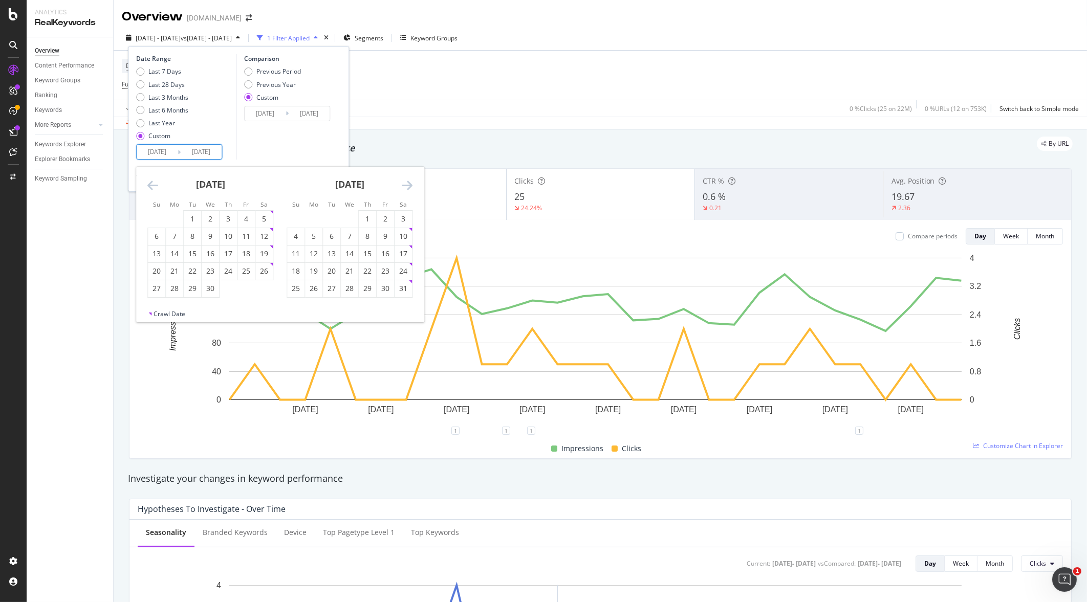
click at [409, 185] on icon "Move forward to switch to the next month." at bounding box center [407, 185] width 11 height 12
click at [409, 186] on icon "Move forward to switch to the next month." at bounding box center [407, 185] width 11 height 12
click at [192, 218] on div "1" at bounding box center [192, 219] width 17 height 10
type input "[DATE]"
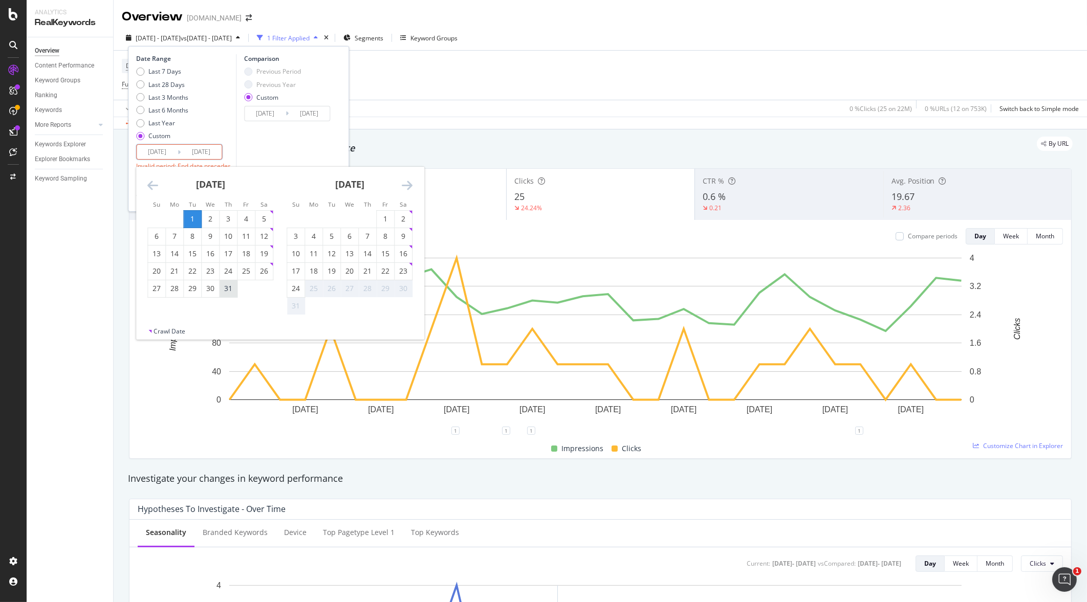
click at [227, 287] on div "31" at bounding box center [228, 289] width 17 height 10
type input "[DATE]"
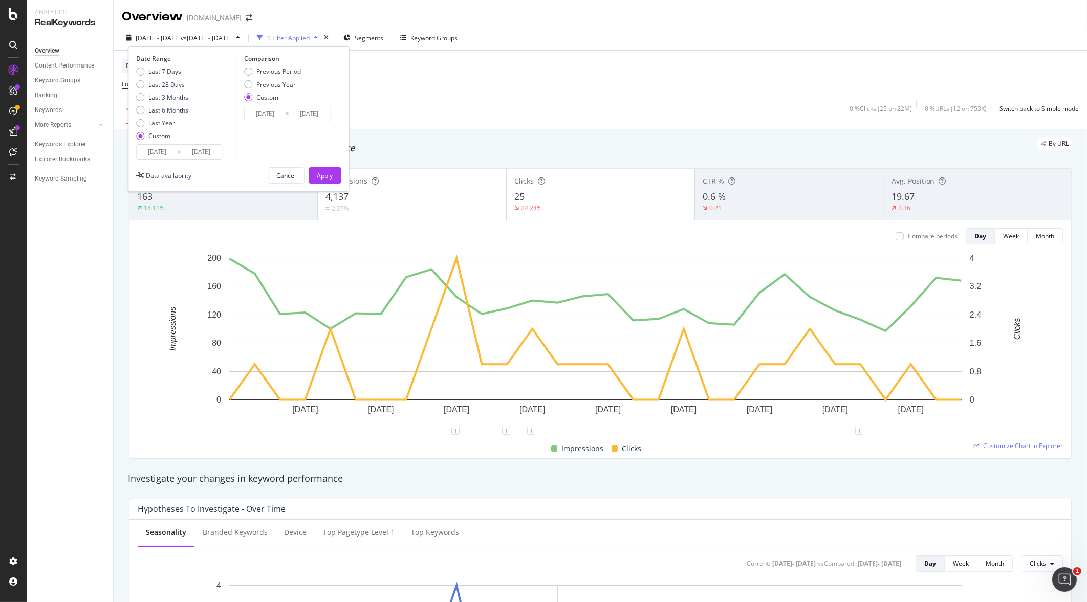
click at [275, 115] on input "[DATE]" at bounding box center [265, 113] width 41 height 14
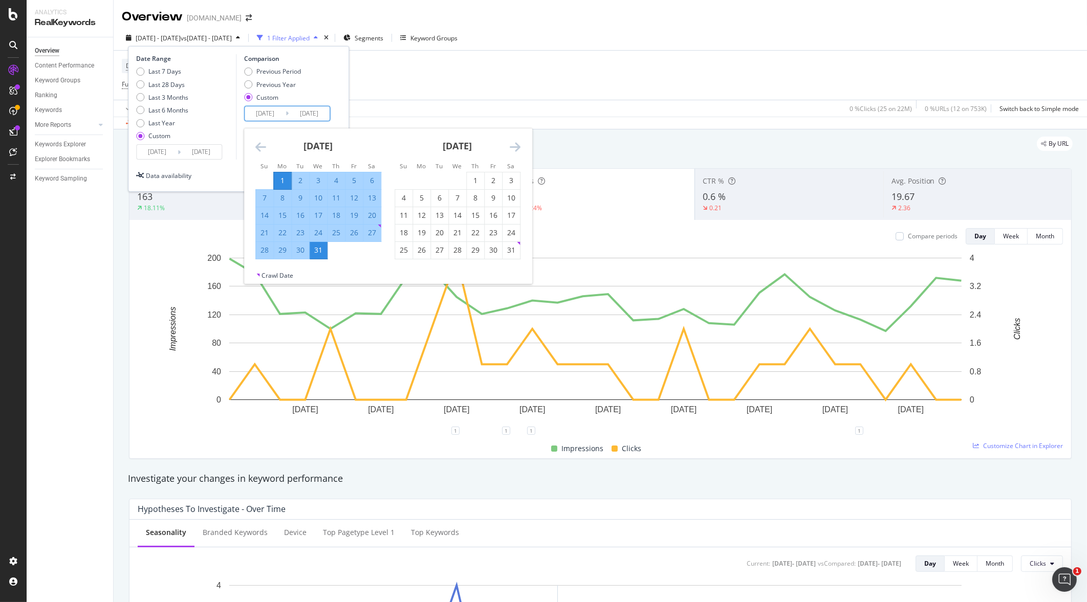
click at [320, 94] on div "Previous Period Previous Year Custom" at bounding box center [288, 86] width 89 height 38
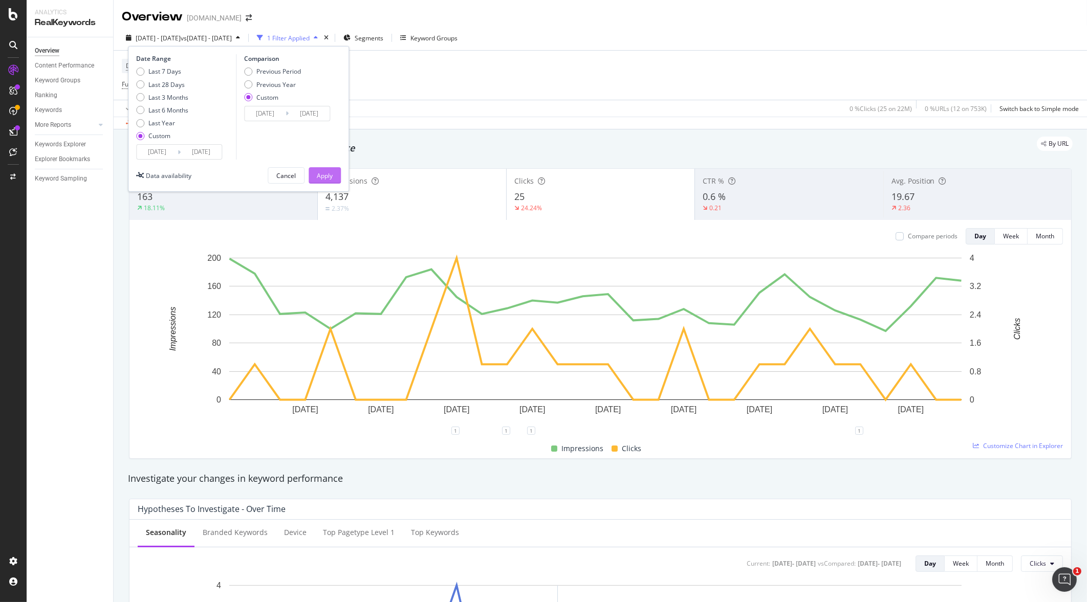
click at [318, 172] on div "Apply" at bounding box center [325, 175] width 16 height 9
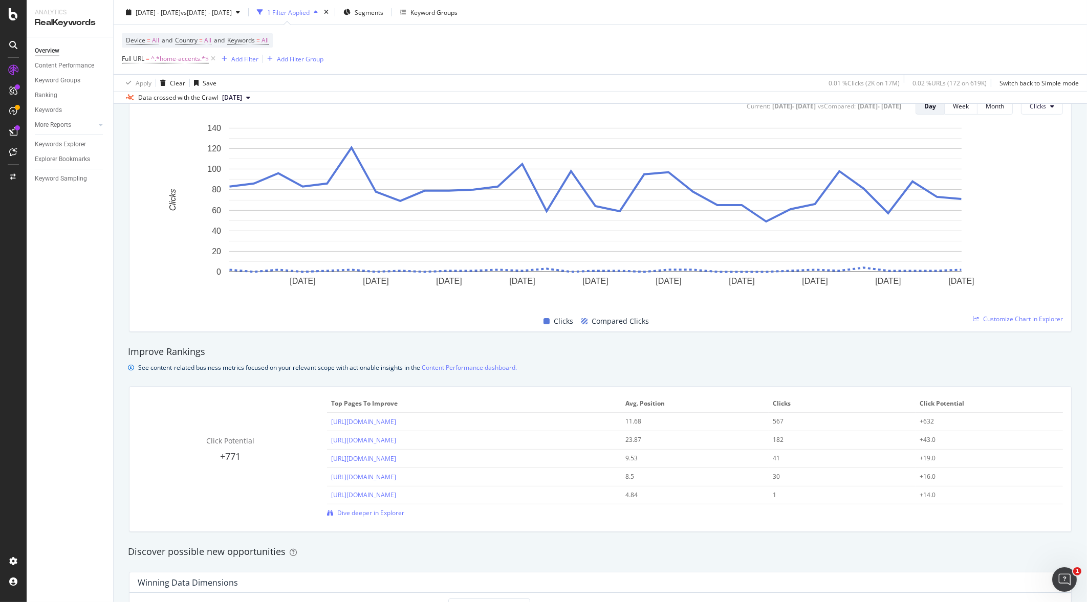
scroll to position [782, 0]
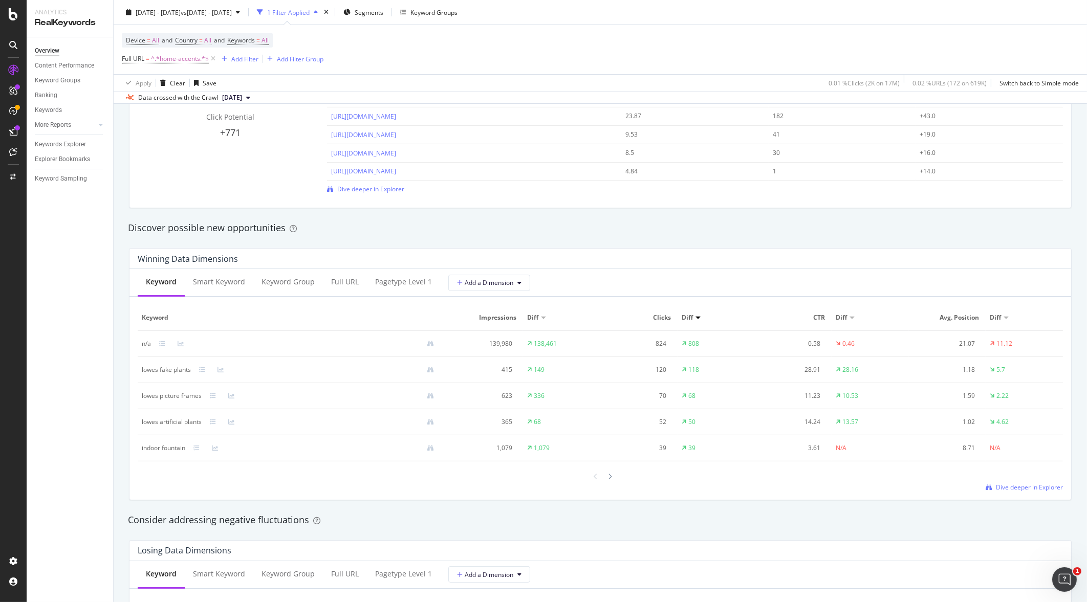
click at [343, 196] on div "Click Potential +771 Top pages to improve Avg. Position Clicks Click Potential …" at bounding box center [600, 135] width 942 height 145
click at [353, 192] on span "Dive deeper in Explorer" at bounding box center [370, 189] width 67 height 9
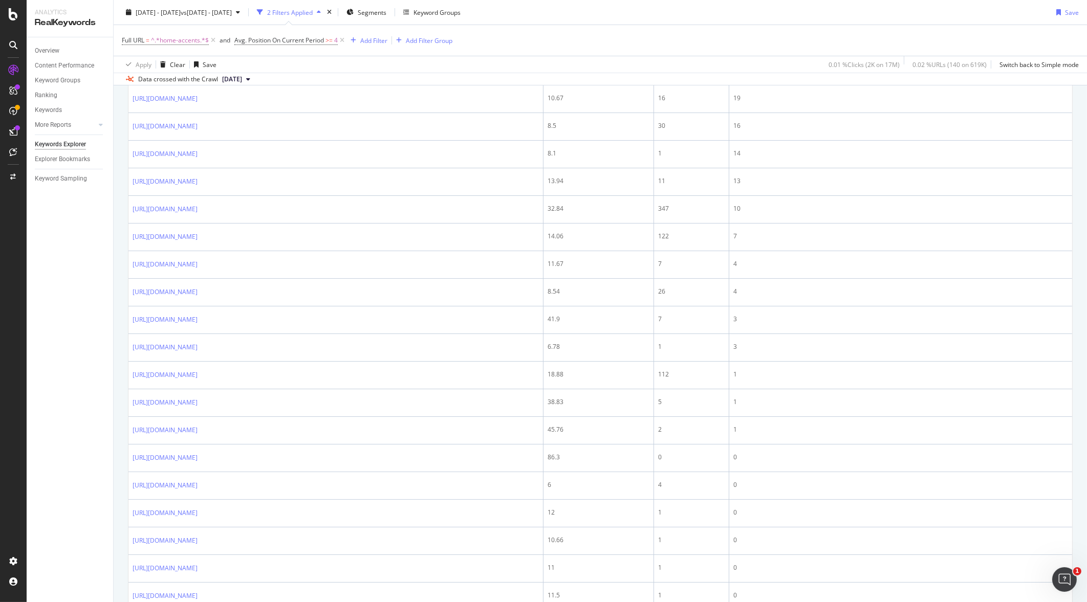
scroll to position [200, 0]
